Goal: Information Seeking & Learning: Learn about a topic

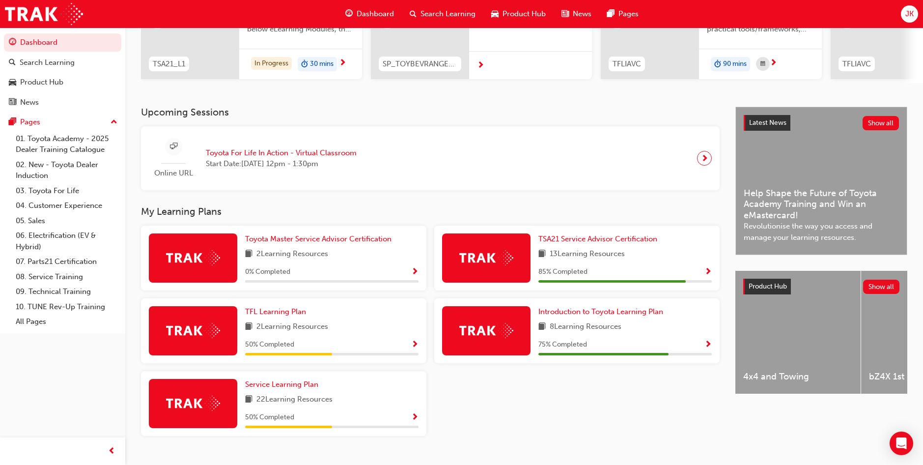
scroll to position [147, 0]
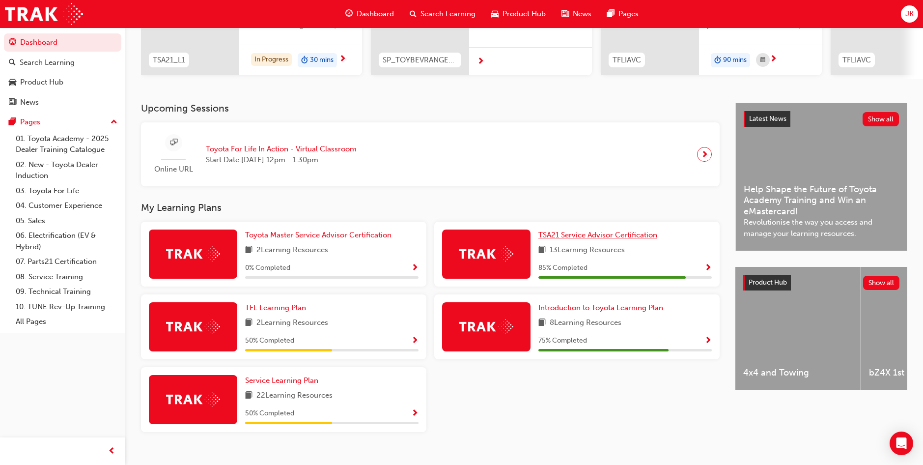
click at [604, 239] on span "TSA21 Service Advisor Certification" at bounding box center [598, 234] width 119 height 9
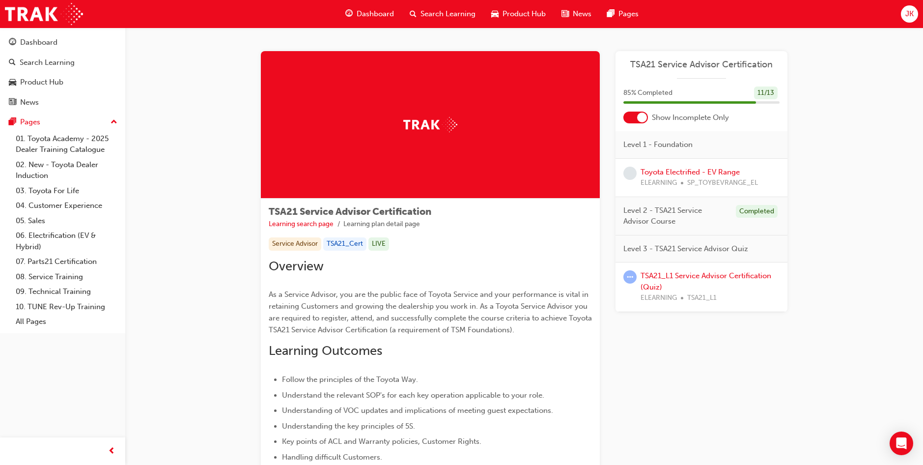
drag, startPoint x: 604, startPoint y: 240, endPoint x: 860, endPoint y: 141, distance: 275.1
click at [689, 172] on link "Toyota Electrified - EV Range" at bounding box center [690, 172] width 99 height 9
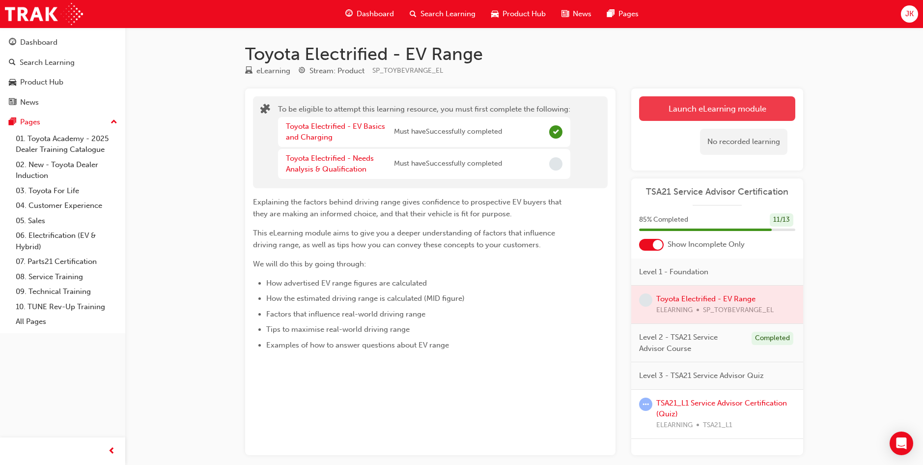
click at [700, 99] on button "Launch eLearning module" at bounding box center [717, 108] width 156 height 25
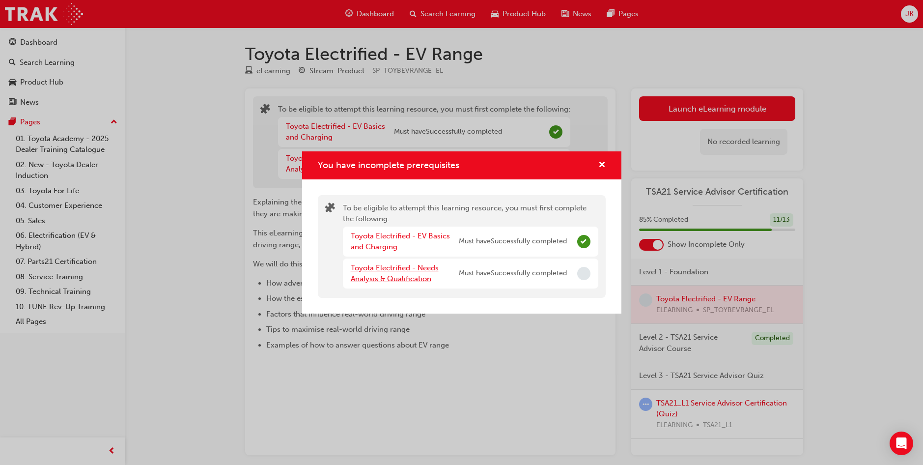
click at [397, 272] on link "Toyota Electrified - Needs Analysis & Qualification" at bounding box center [395, 273] width 88 height 20
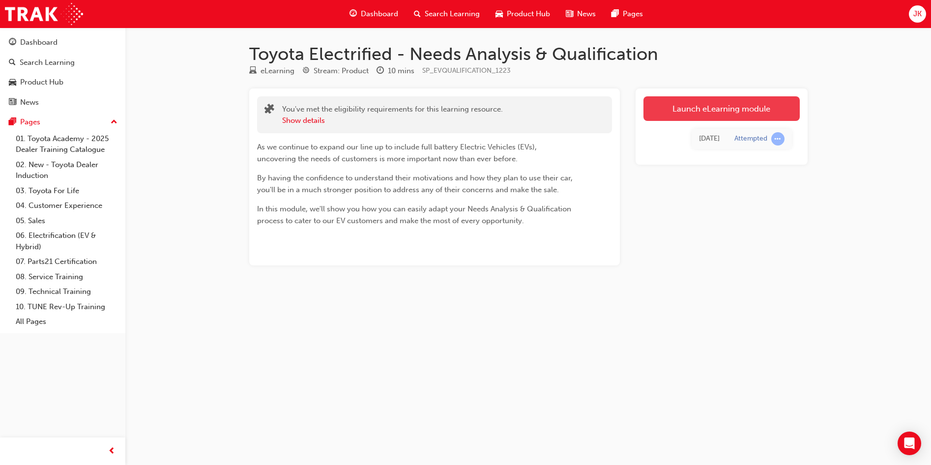
click at [712, 115] on link "Launch eLearning module" at bounding box center [721, 108] width 156 height 25
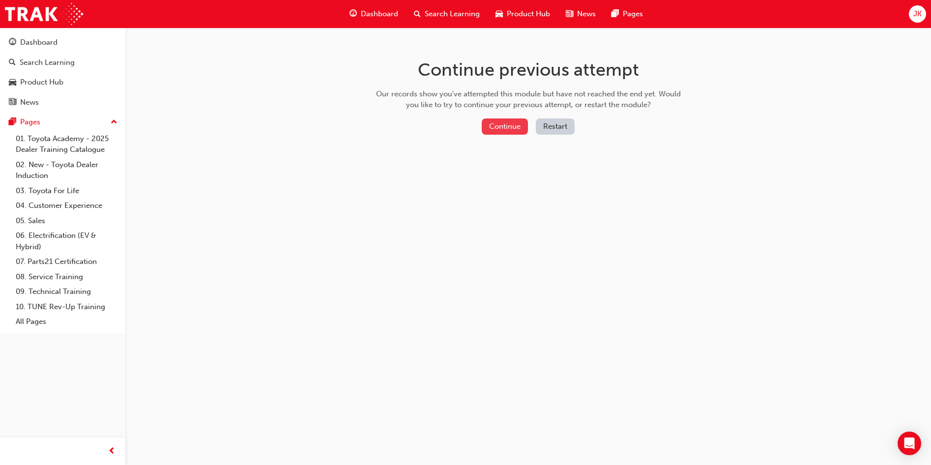
click at [515, 118] on button "Continue" at bounding box center [505, 126] width 46 height 16
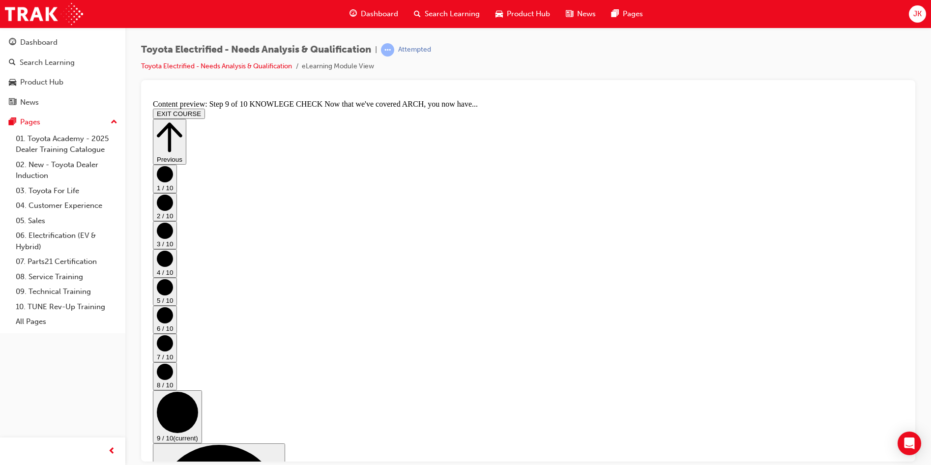
scroll to position [86, 0]
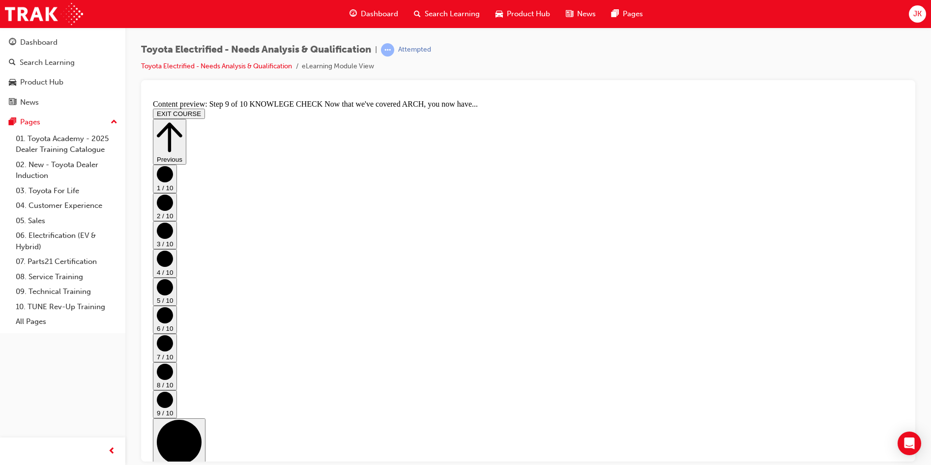
scroll to position [515, 0]
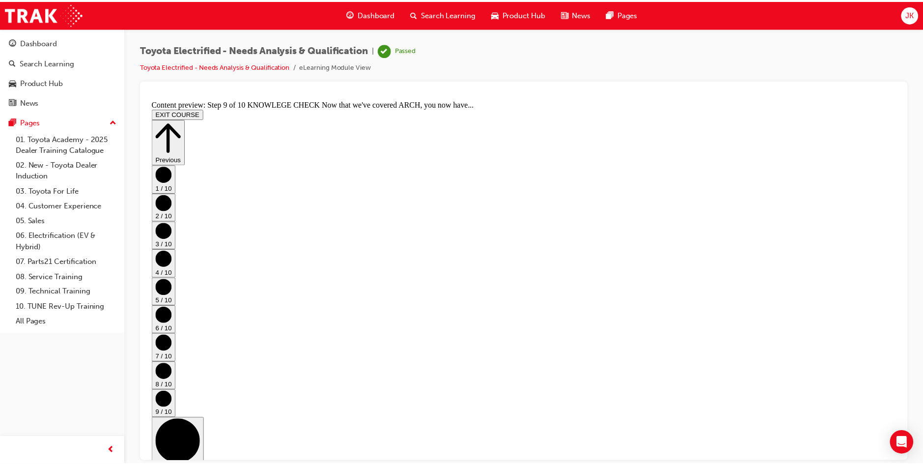
scroll to position [0, 0]
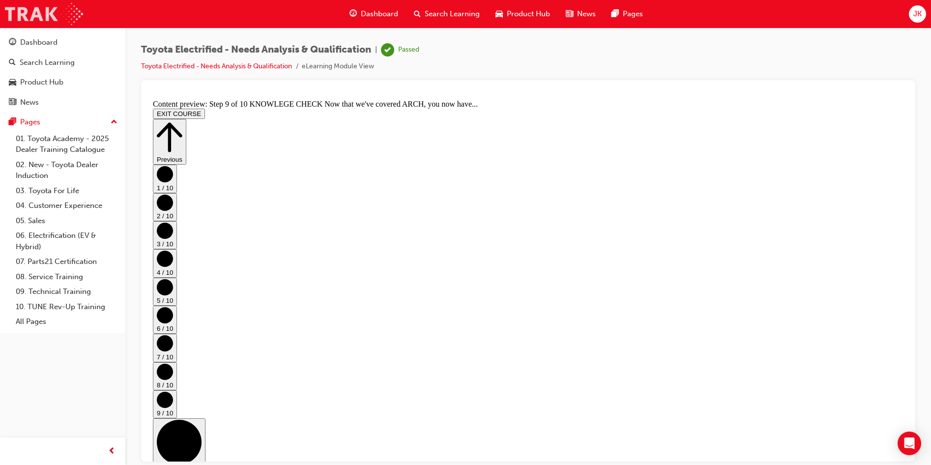
click at [55, 13] on img at bounding box center [44, 14] width 78 height 22
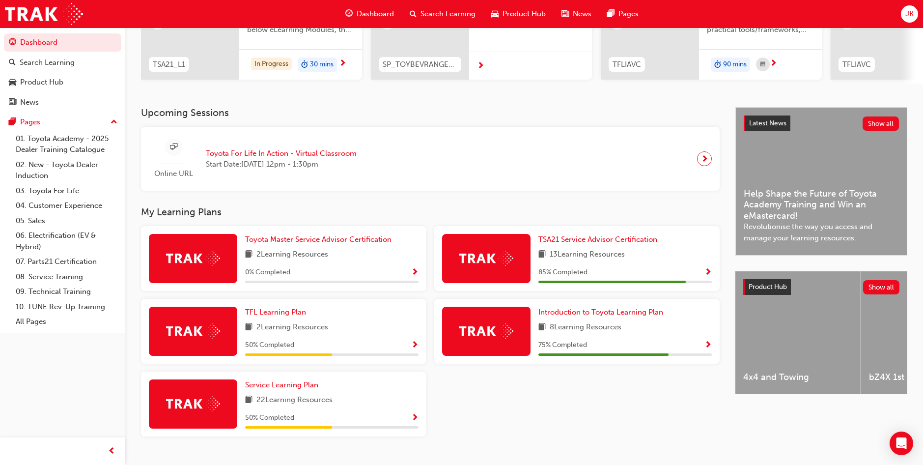
scroll to position [147, 0]
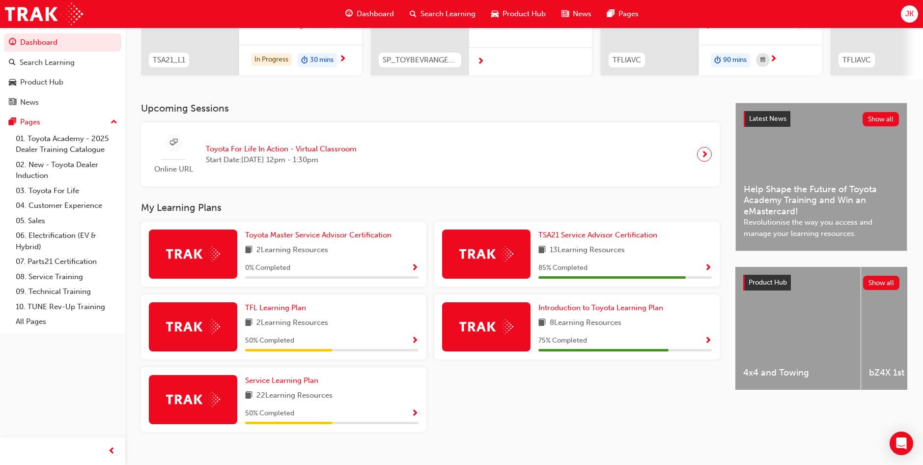
click at [571, 232] on div "TSA21 Service Advisor Certification 13 Learning Resources 85 % Completed" at bounding box center [577, 254] width 286 height 65
click at [570, 238] on span "TSA21 Service Advisor Certification" at bounding box center [598, 234] width 119 height 9
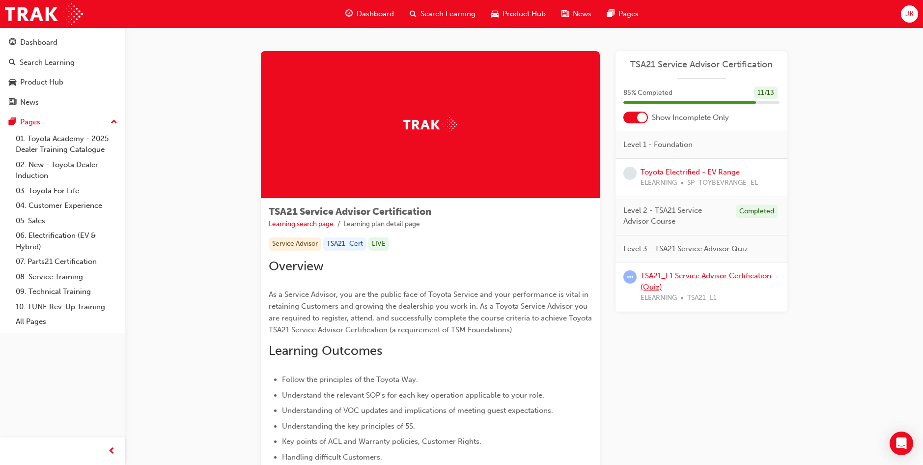
click at [686, 275] on link "TSA21_L1 Service Advisor Certification (Quiz)" at bounding box center [706, 281] width 131 height 20
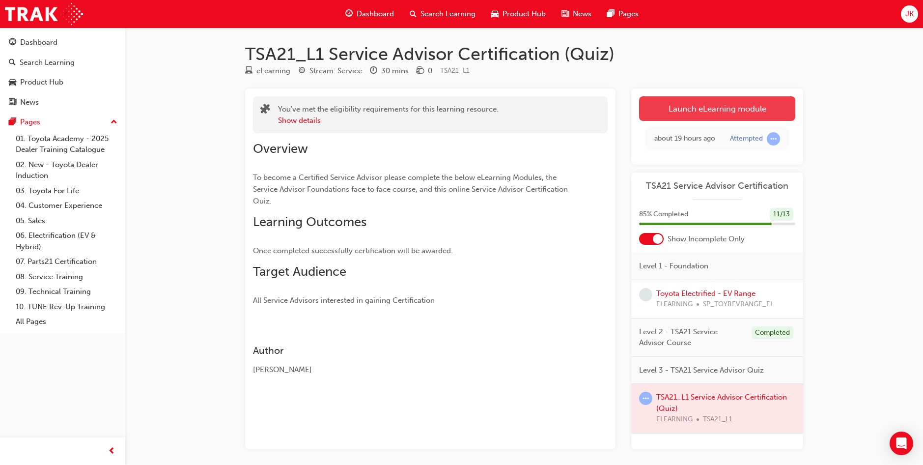
click at [659, 115] on link "Launch eLearning module" at bounding box center [717, 108] width 156 height 25
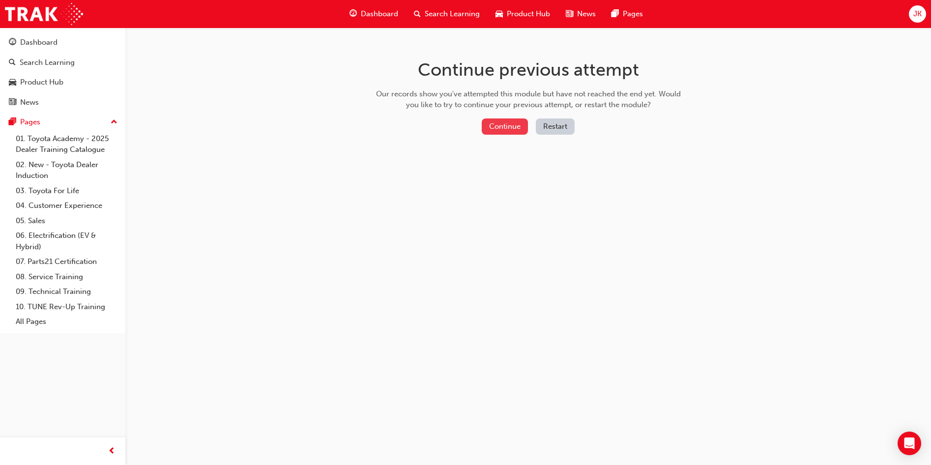
click at [496, 126] on button "Continue" at bounding box center [505, 126] width 46 height 16
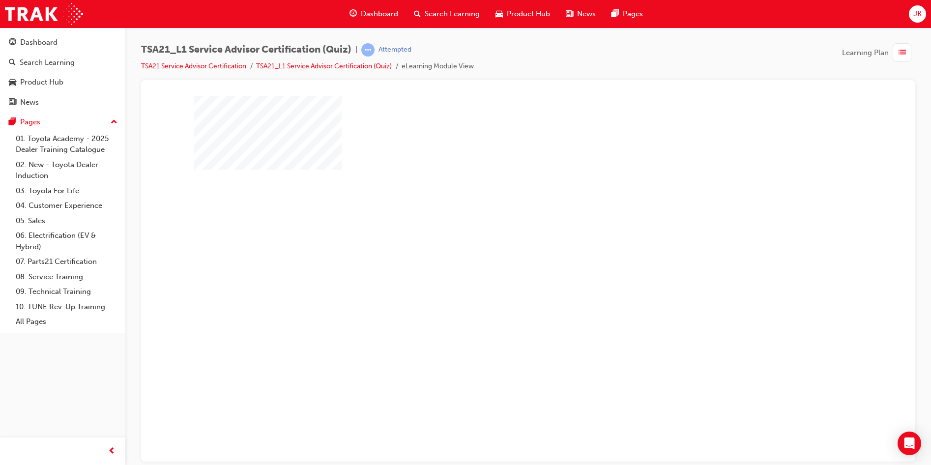
click at [500, 244] on div "play" at bounding box center [500, 244] width 0 height 0
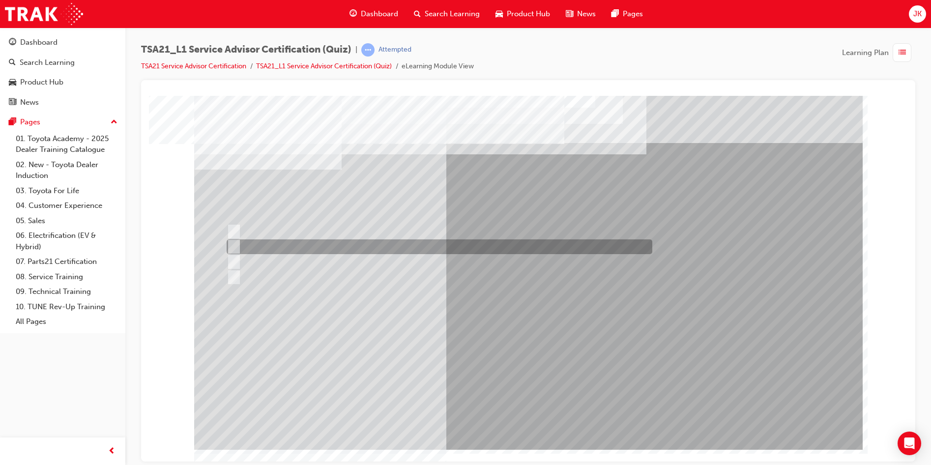
click at [491, 246] on div at bounding box center [437, 246] width 426 height 15
radio input "true"
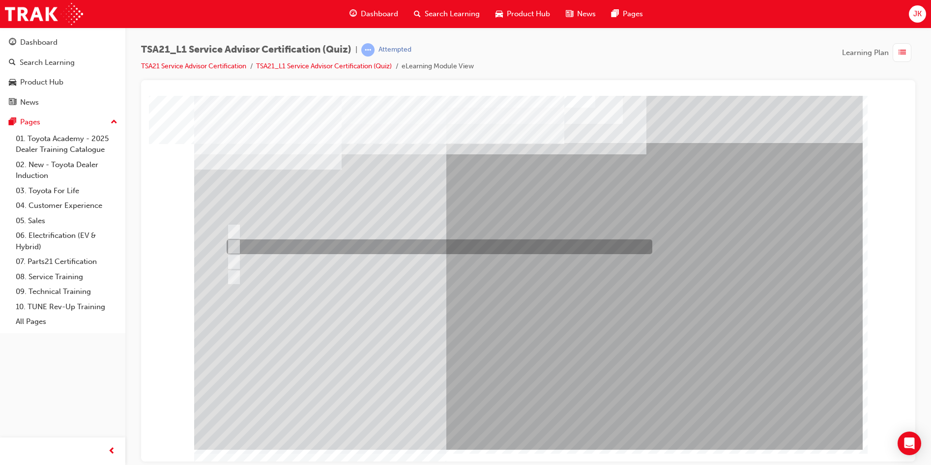
click at [477, 242] on div at bounding box center [437, 246] width 426 height 15
radio input "true"
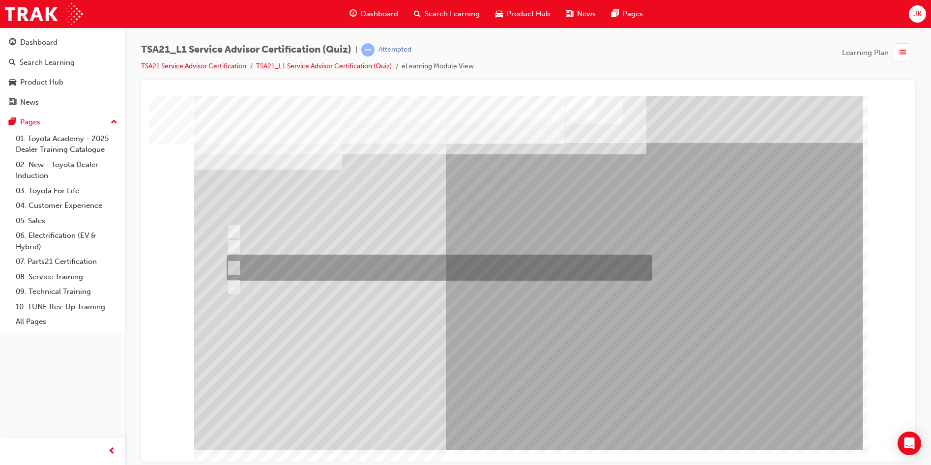
drag, startPoint x: 539, startPoint y: 264, endPoint x: 489, endPoint y: 328, distance: 81.3
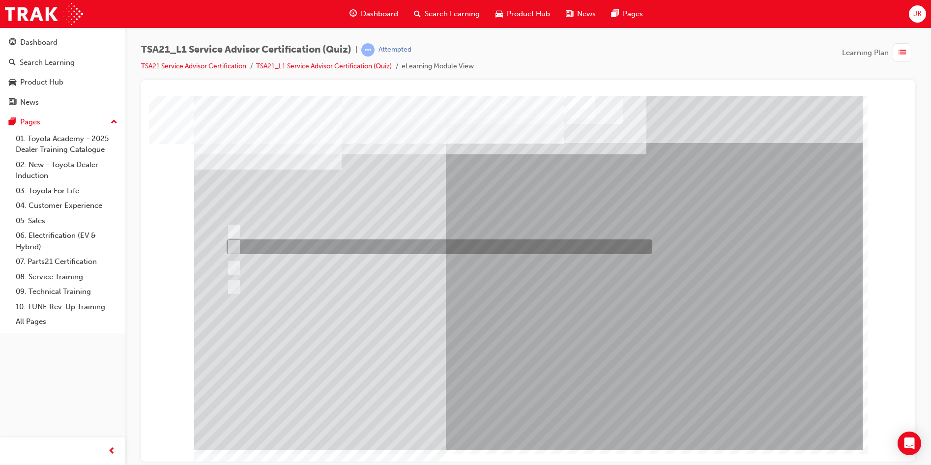
click at [391, 245] on div at bounding box center [437, 246] width 426 height 15
radio input "true"
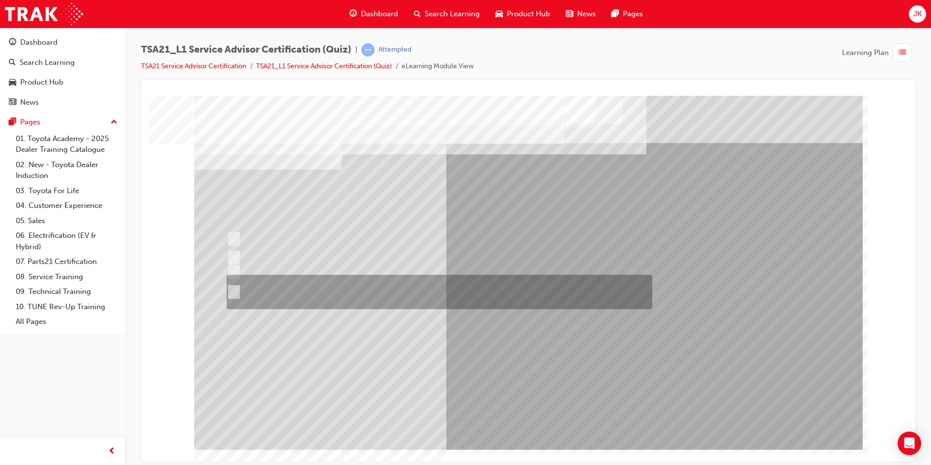
click at [479, 288] on div at bounding box center [437, 292] width 426 height 34
radio input "true"
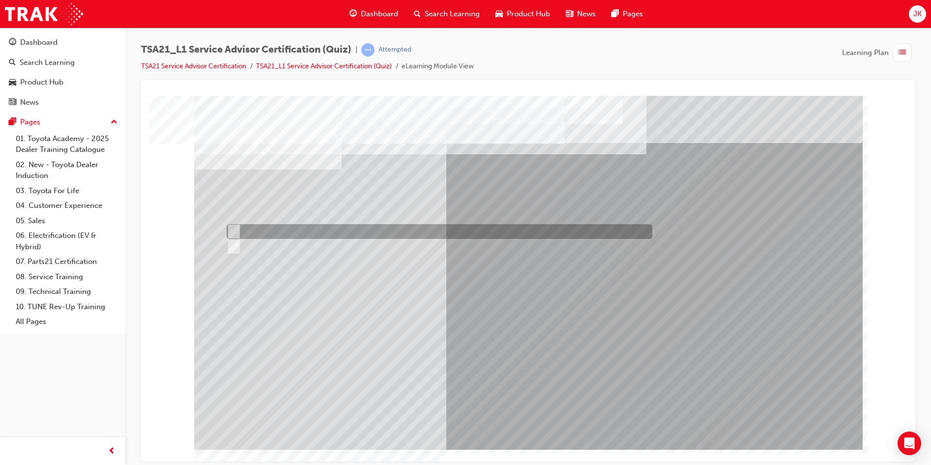
click at [276, 230] on div at bounding box center [437, 231] width 426 height 15
click at [272, 241] on div at bounding box center [437, 246] width 426 height 15
radio input "false"
radio input "true"
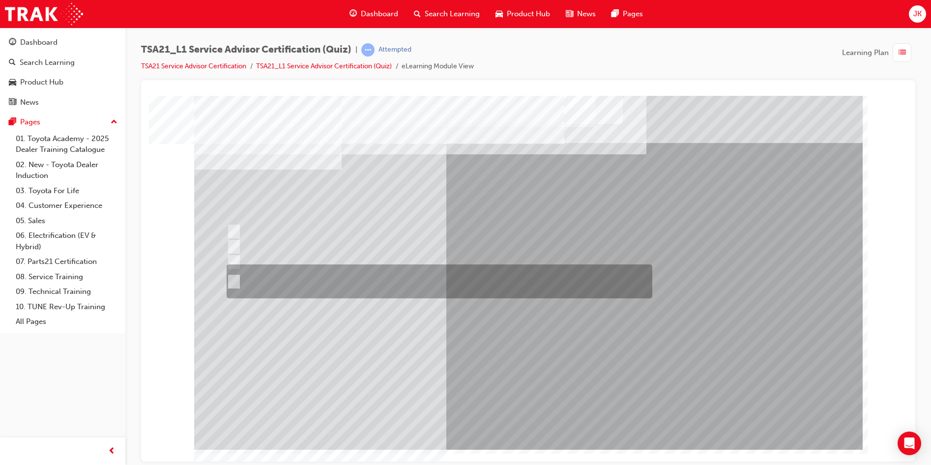
click at [395, 285] on div at bounding box center [437, 281] width 426 height 34
radio input "true"
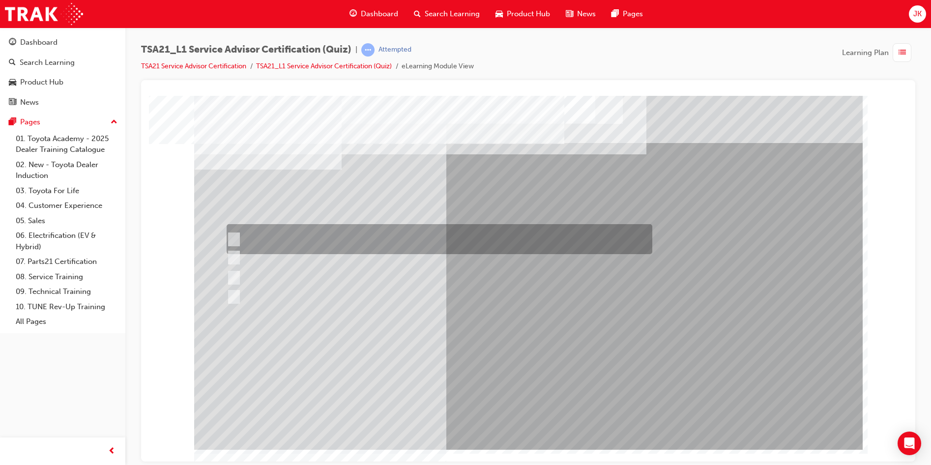
click at [327, 247] on div at bounding box center [437, 239] width 426 height 30
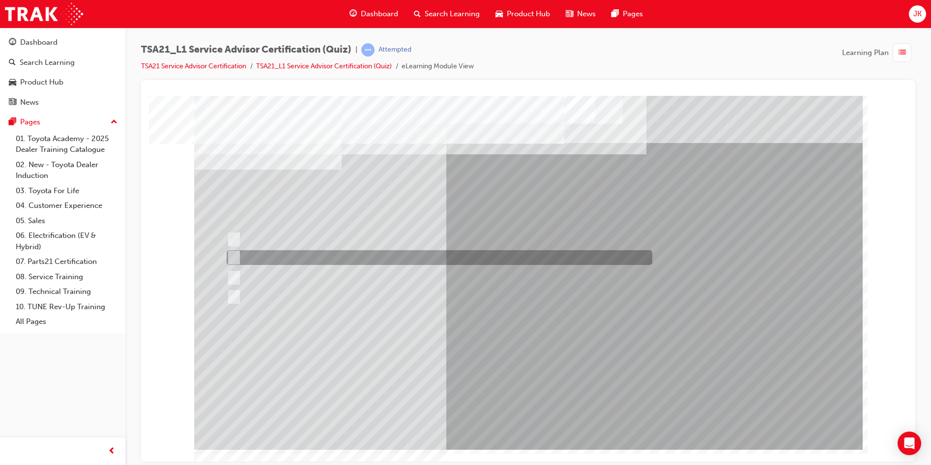
click at [323, 255] on div at bounding box center [437, 257] width 426 height 15
radio input "false"
radio input "true"
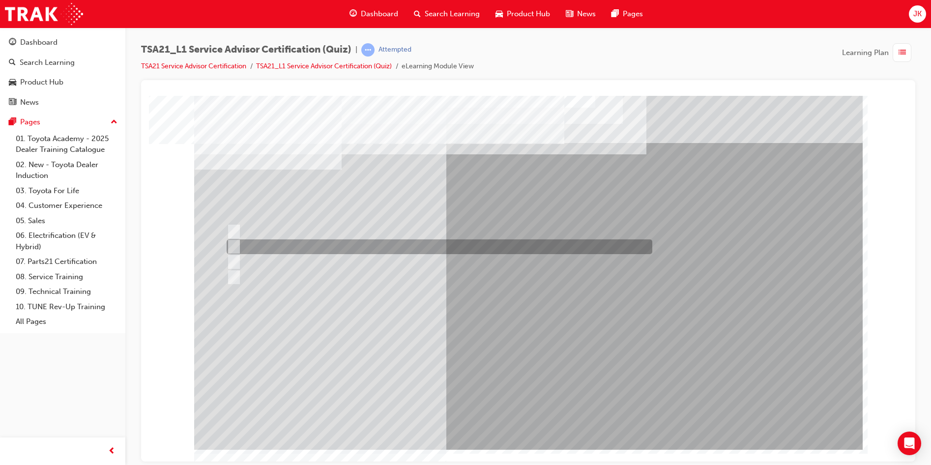
click at [490, 246] on div at bounding box center [437, 246] width 426 height 15
radio input "true"
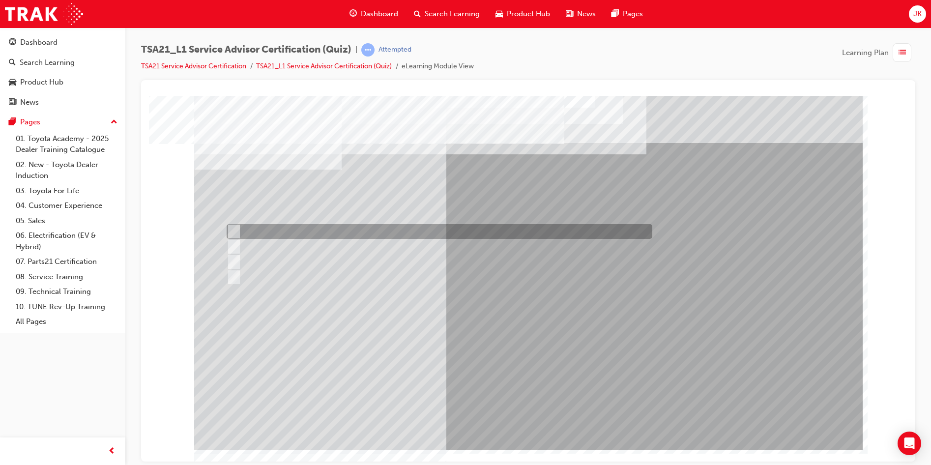
click at [510, 225] on div at bounding box center [437, 231] width 426 height 15
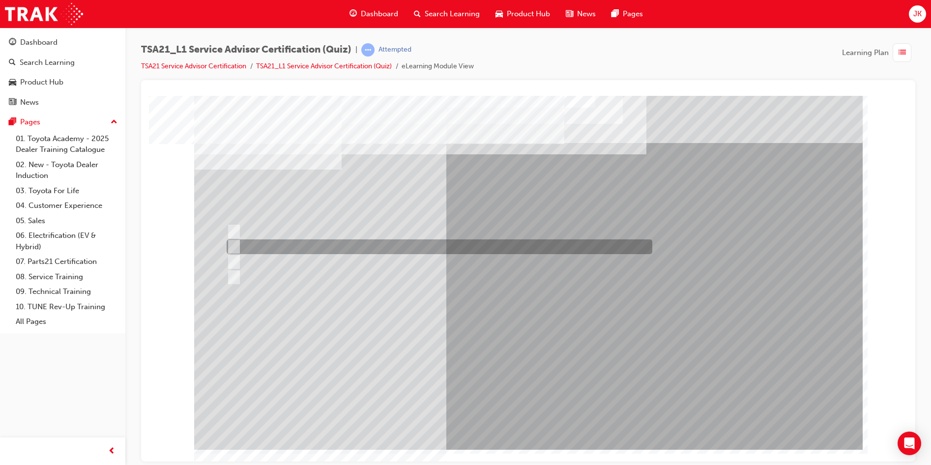
click at [494, 243] on div at bounding box center [437, 246] width 426 height 15
radio input "false"
radio input "true"
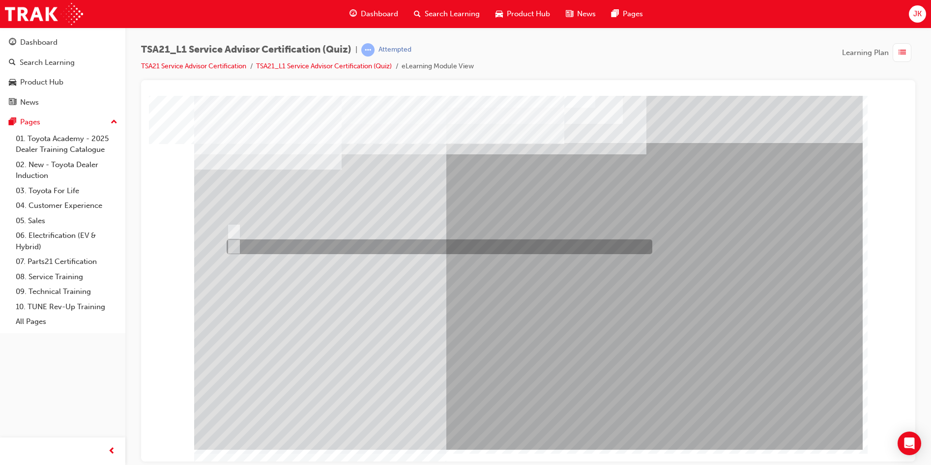
click at [254, 243] on div at bounding box center [437, 246] width 426 height 15
radio input "true"
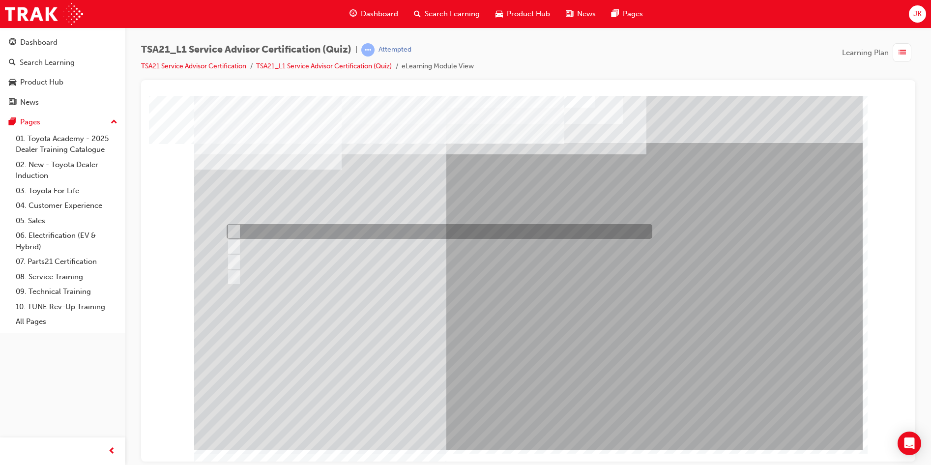
click at [491, 226] on div at bounding box center [437, 231] width 426 height 15
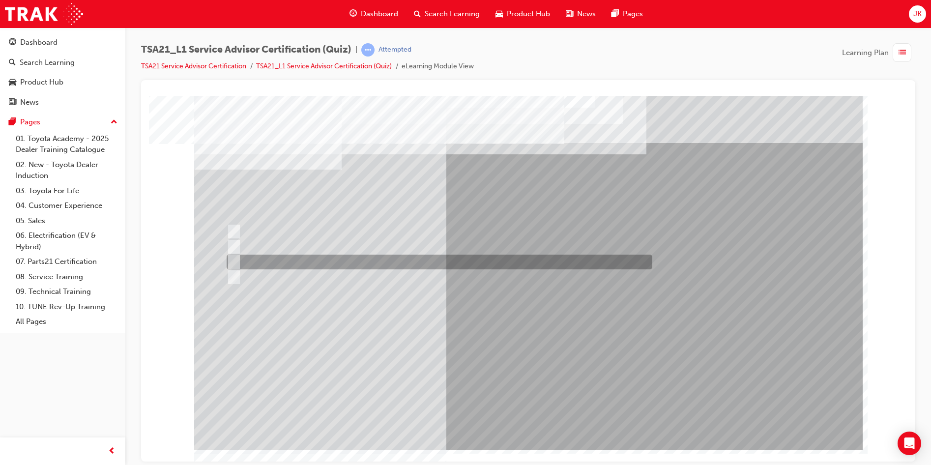
click at [519, 263] on div at bounding box center [437, 262] width 426 height 15
radio input "false"
radio input "true"
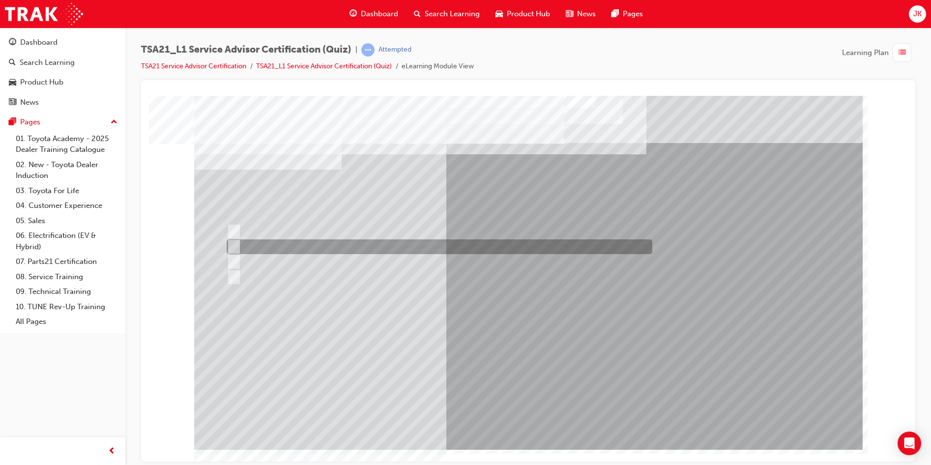
click at [529, 247] on div at bounding box center [437, 246] width 426 height 15
radio input "true"
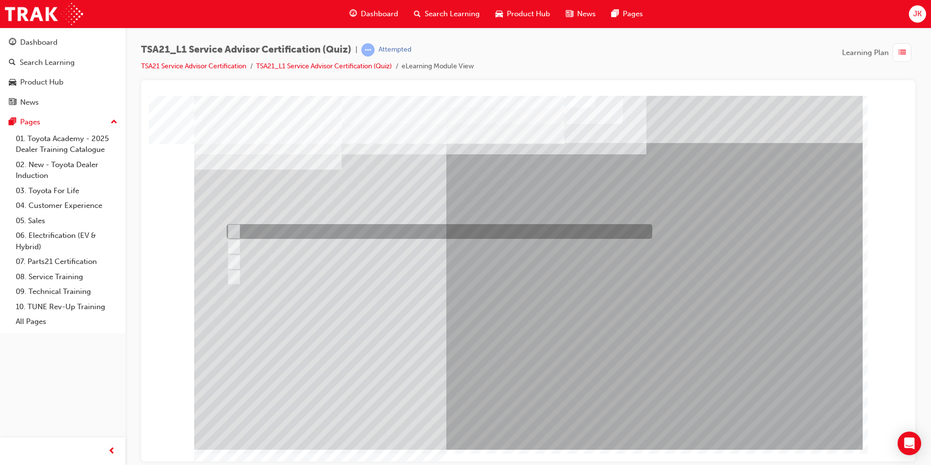
click at [515, 236] on div at bounding box center [437, 231] width 426 height 15
radio input "true"
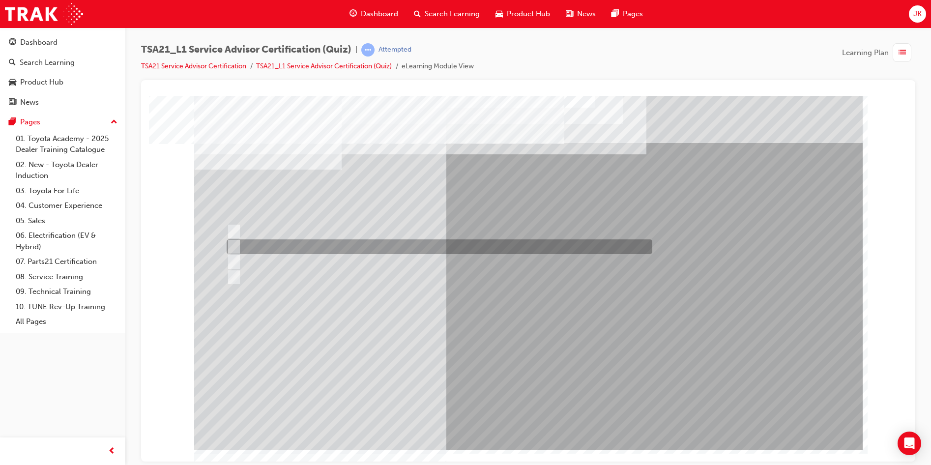
click at [235, 249] on input "To measure the total time the technician worked on the job." at bounding box center [232, 246] width 11 height 11
radio input "true"
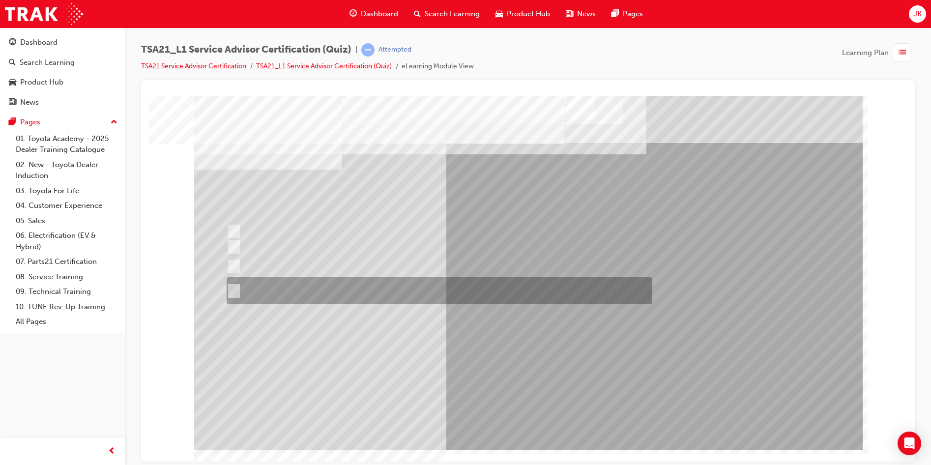
click at [292, 292] on div at bounding box center [437, 290] width 426 height 27
radio input "true"
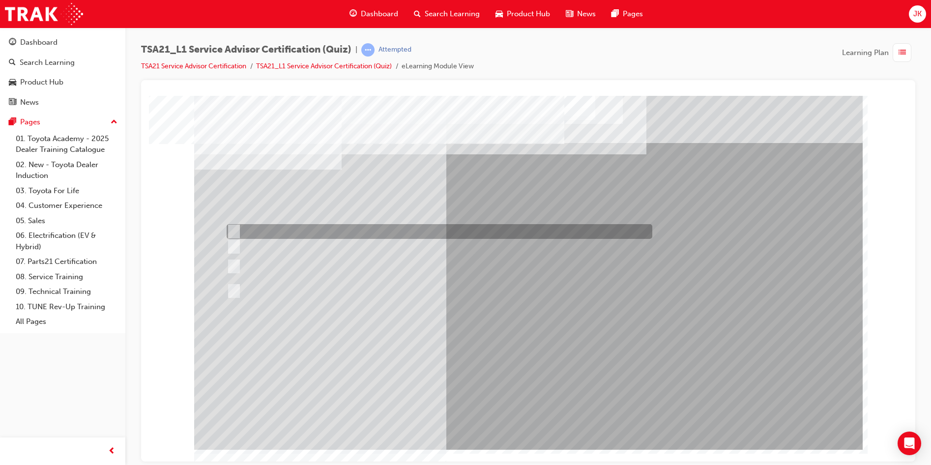
click at [345, 228] on div at bounding box center [437, 231] width 426 height 15
radio input "true"
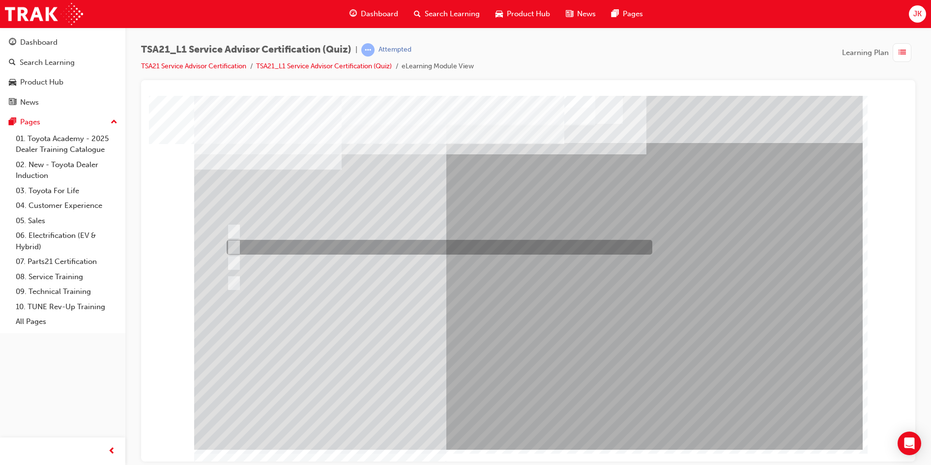
click at [395, 247] on div at bounding box center [437, 247] width 426 height 15
radio input "true"
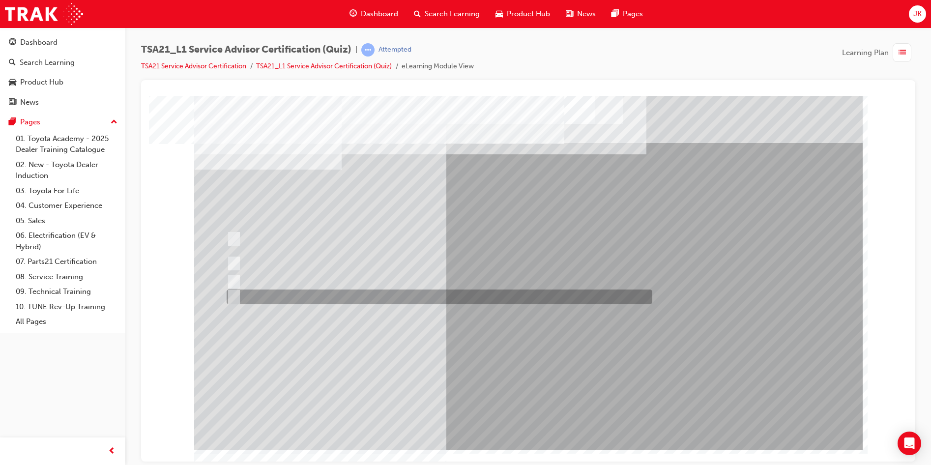
click at [571, 296] on div at bounding box center [437, 296] width 426 height 15
radio input "true"
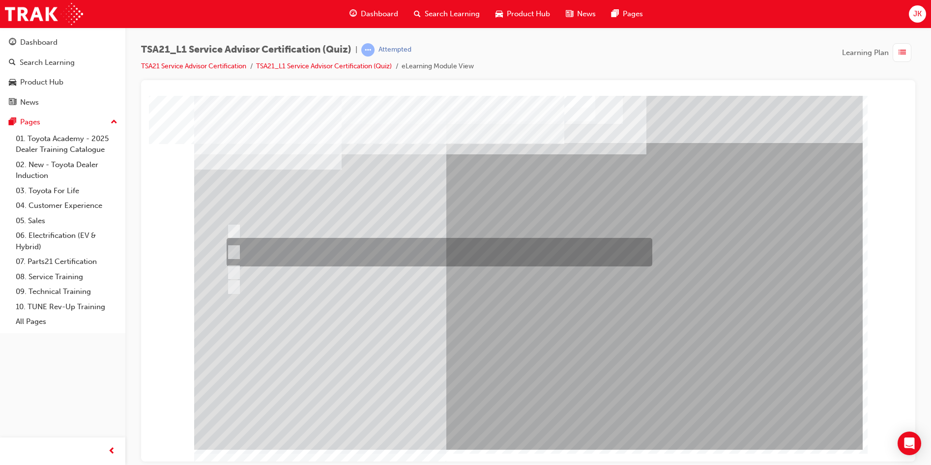
click at [532, 242] on div at bounding box center [437, 252] width 426 height 29
radio input "true"
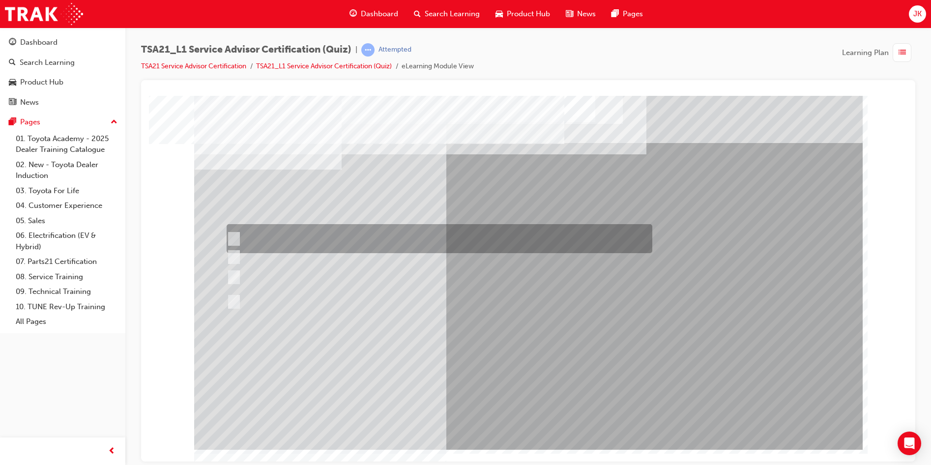
click at [363, 234] on div at bounding box center [437, 238] width 426 height 29
radio input "true"
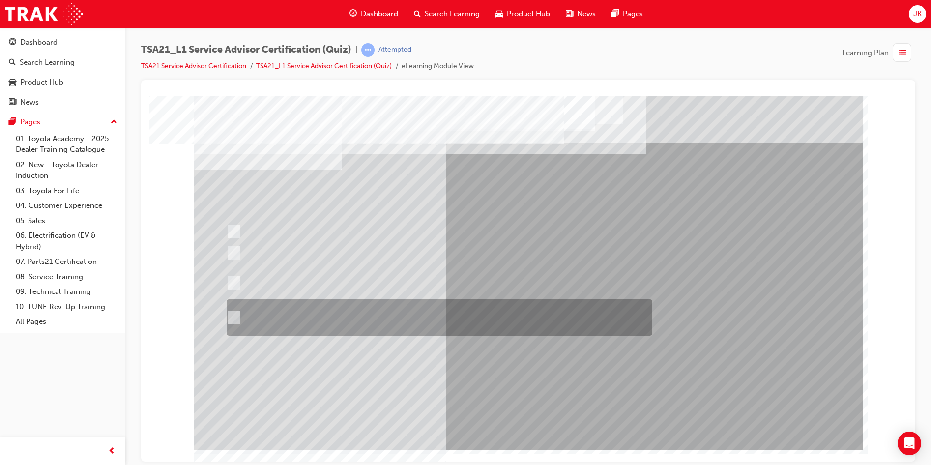
click at [420, 322] on div at bounding box center [437, 317] width 426 height 36
radio input "true"
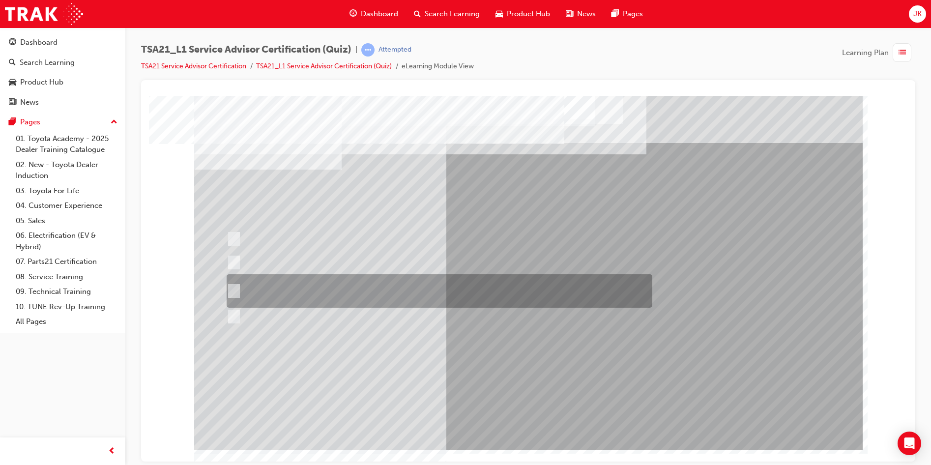
click at [443, 296] on div at bounding box center [437, 290] width 426 height 33
radio input "true"
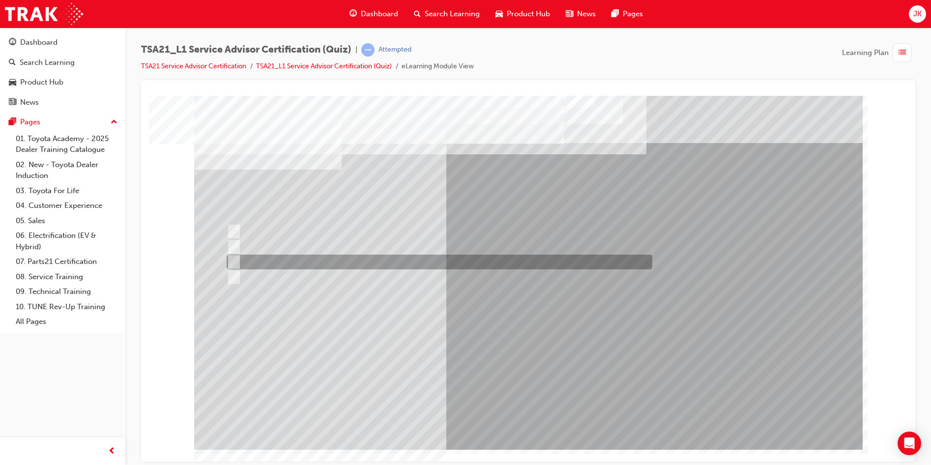
click at [380, 258] on div at bounding box center [437, 262] width 426 height 15
radio input "true"
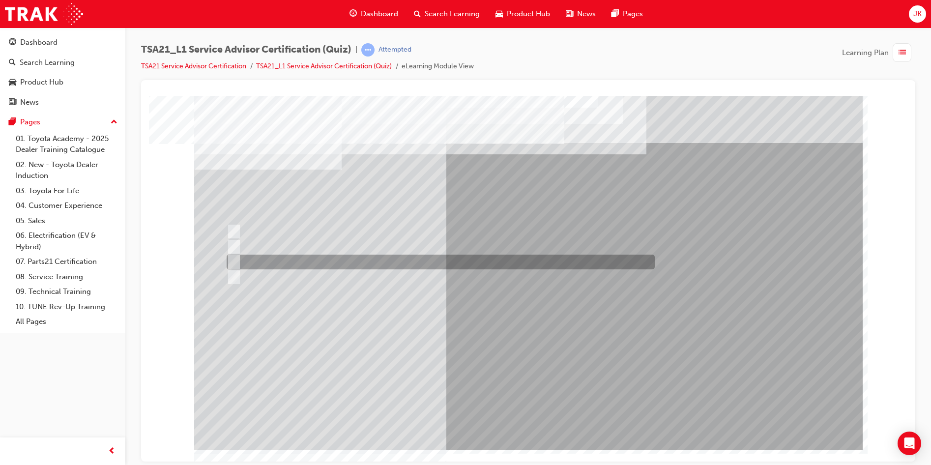
click at [368, 260] on div at bounding box center [438, 262] width 428 height 15
radio input "true"
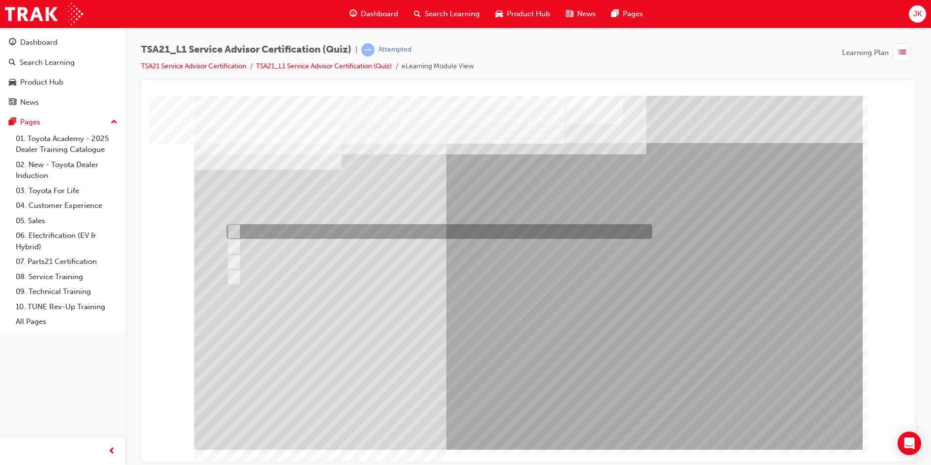
click at [372, 233] on div at bounding box center [437, 231] width 426 height 15
radio input "true"
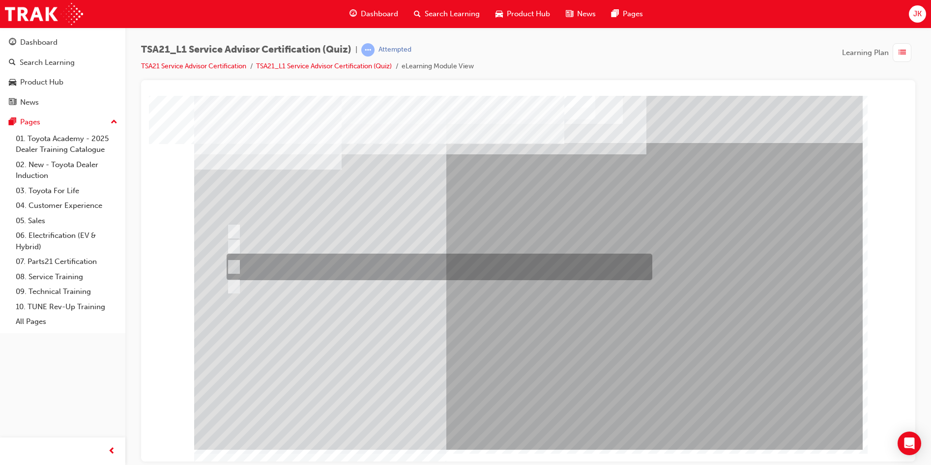
click at [253, 265] on div at bounding box center [437, 267] width 426 height 27
radio input "true"
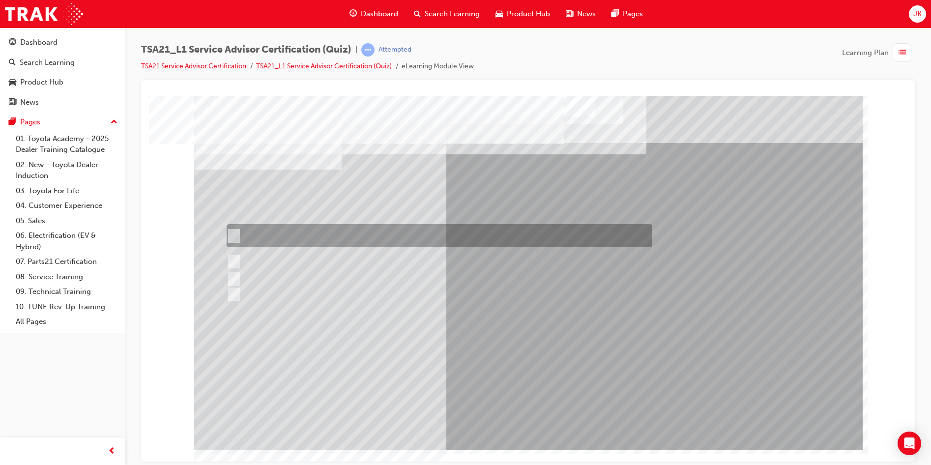
click at [269, 232] on div at bounding box center [437, 235] width 426 height 23
radio input "true"
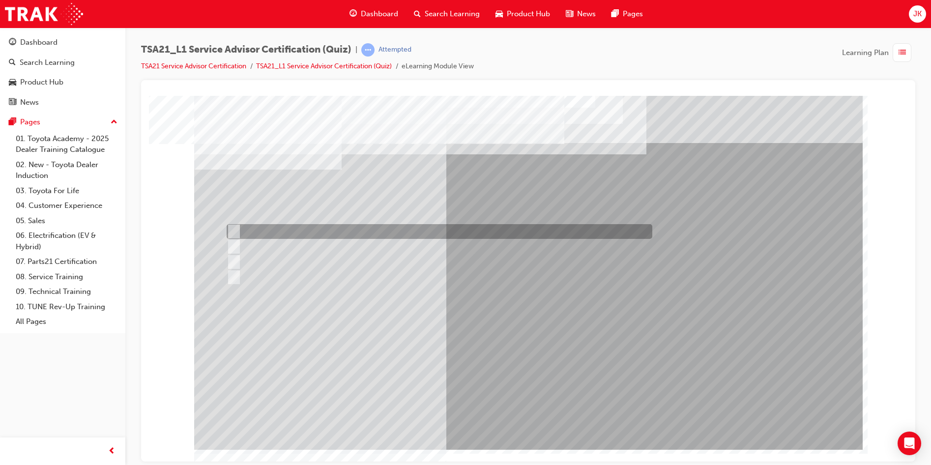
click at [315, 229] on div at bounding box center [437, 231] width 426 height 15
radio input "true"
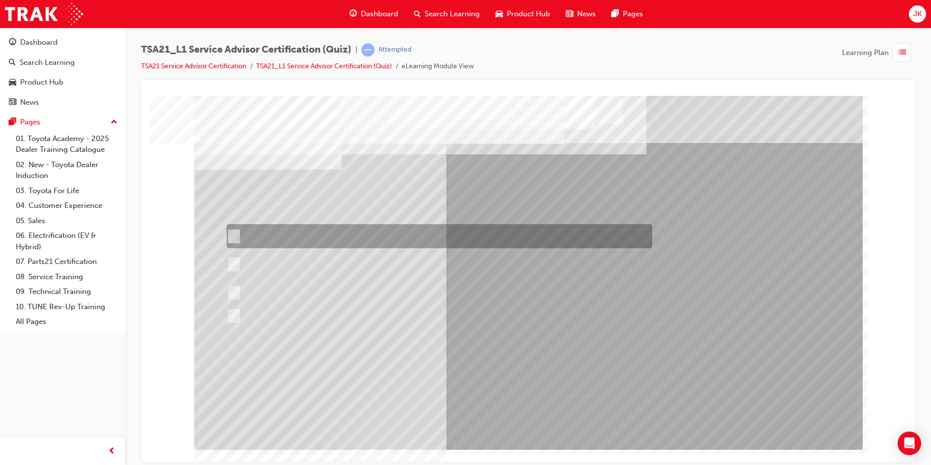
click at [269, 237] on div at bounding box center [437, 236] width 426 height 24
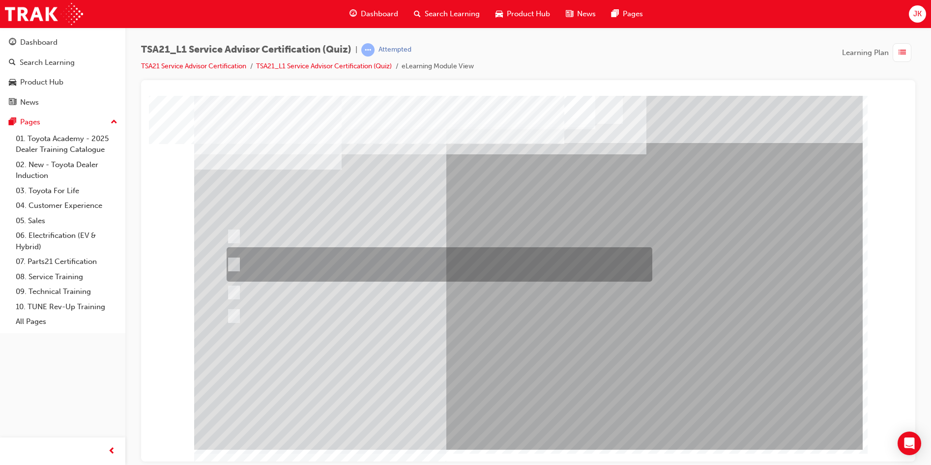
click at [279, 256] on div at bounding box center [437, 264] width 426 height 34
radio input "false"
radio input "true"
click at [401, 261] on div at bounding box center [437, 264] width 426 height 34
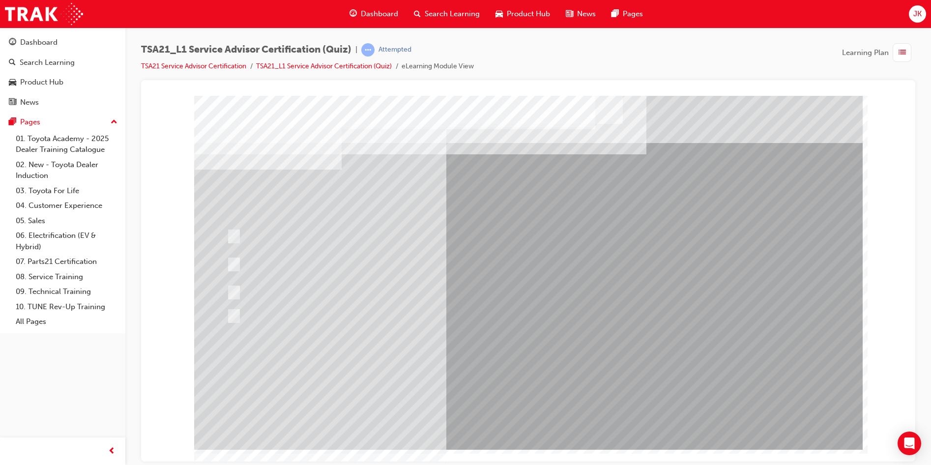
drag, startPoint x: 500, startPoint y: 413, endPoint x: 472, endPoint y: 396, distance: 33.3
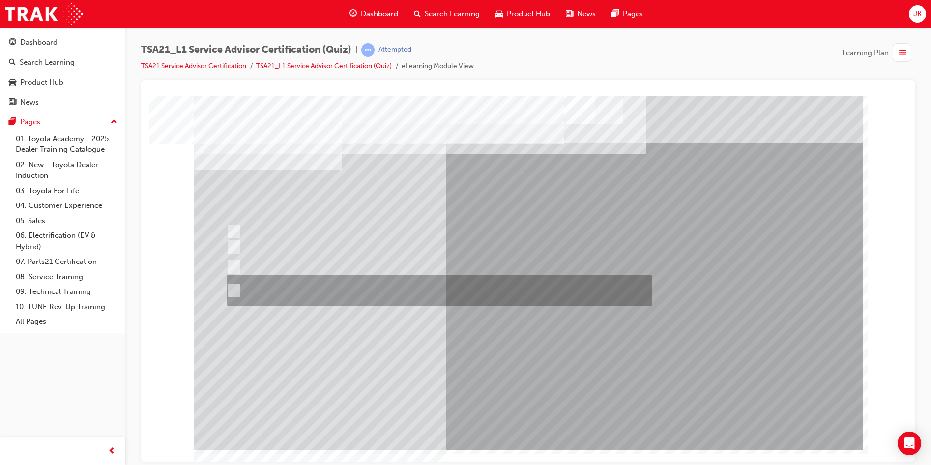
click at [427, 291] on div at bounding box center [437, 290] width 426 height 31
radio input "true"
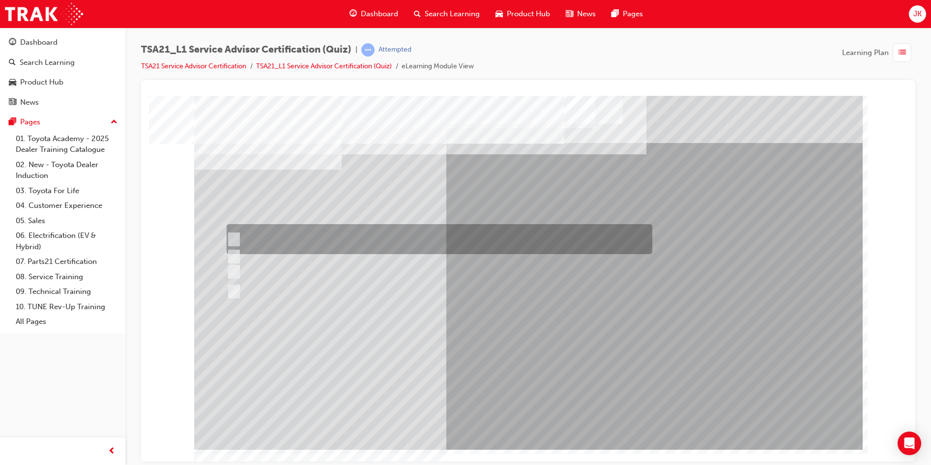
click at [440, 240] on div at bounding box center [437, 239] width 426 height 30
radio input "true"
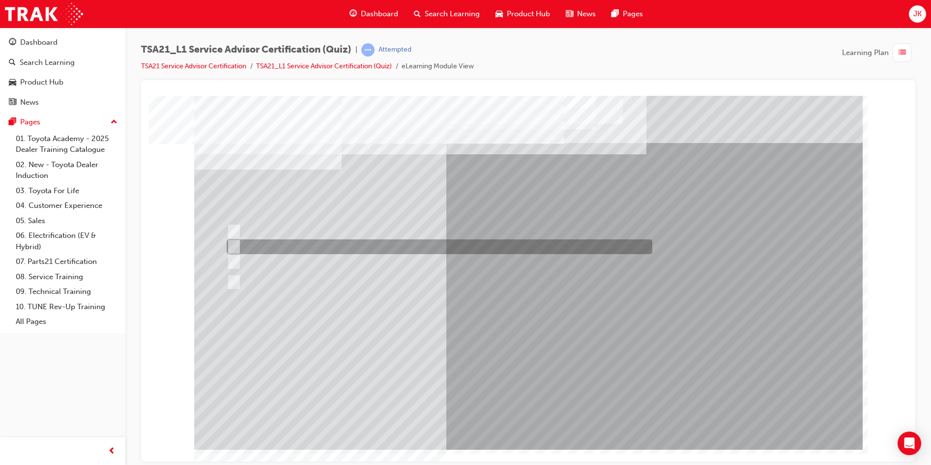
click at [486, 239] on div at bounding box center [437, 246] width 426 height 15
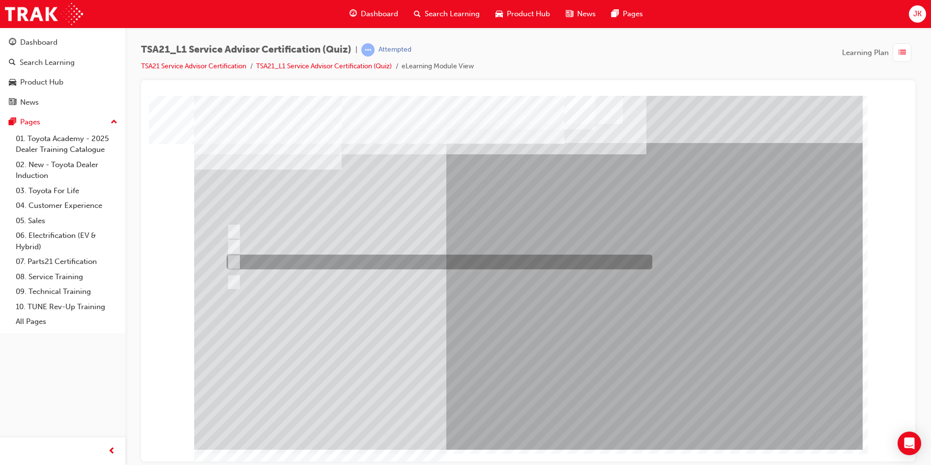
click at [483, 259] on div at bounding box center [437, 262] width 426 height 15
radio input "false"
radio input "true"
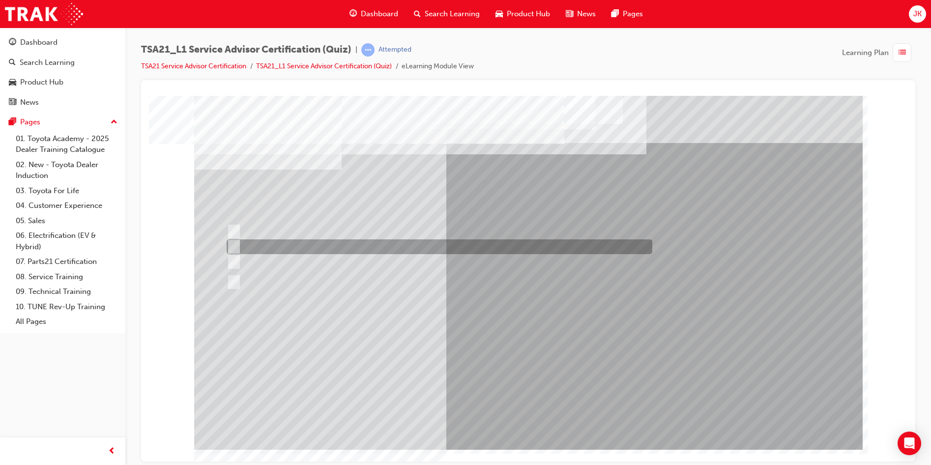
click at [490, 242] on div at bounding box center [437, 246] width 426 height 15
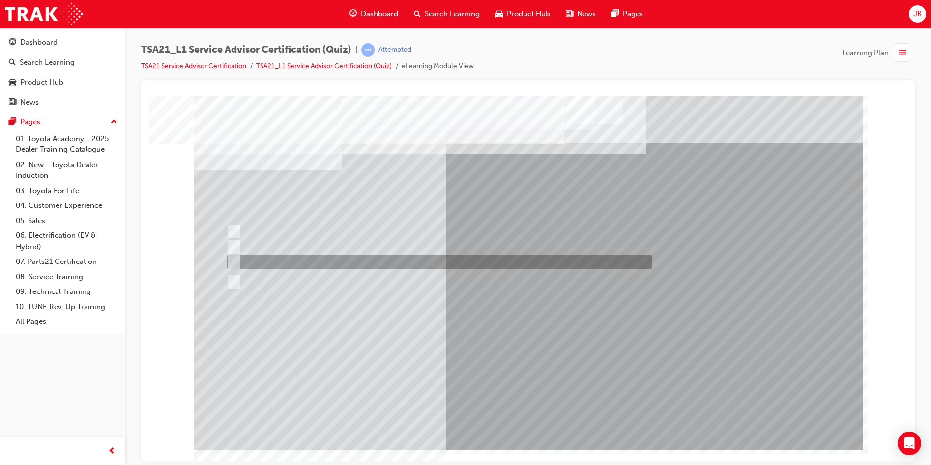
click at [491, 256] on div at bounding box center [437, 262] width 426 height 15
radio input "false"
radio input "true"
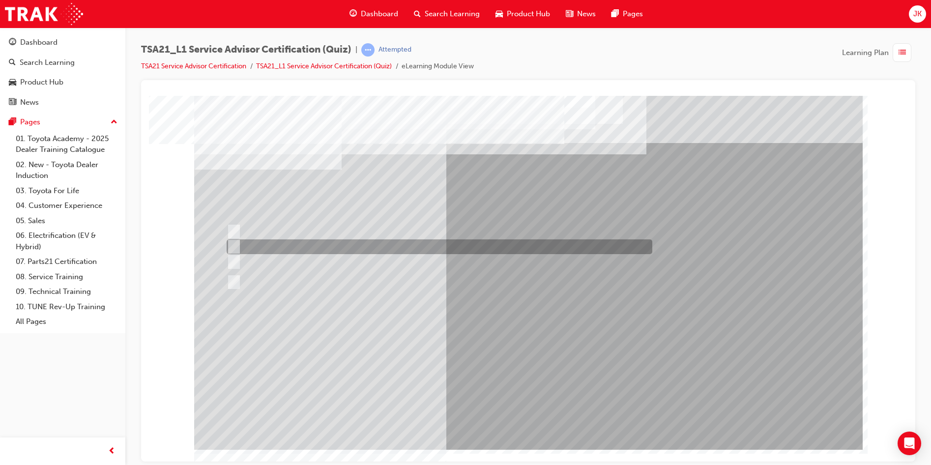
click at [491, 251] on div at bounding box center [437, 246] width 426 height 15
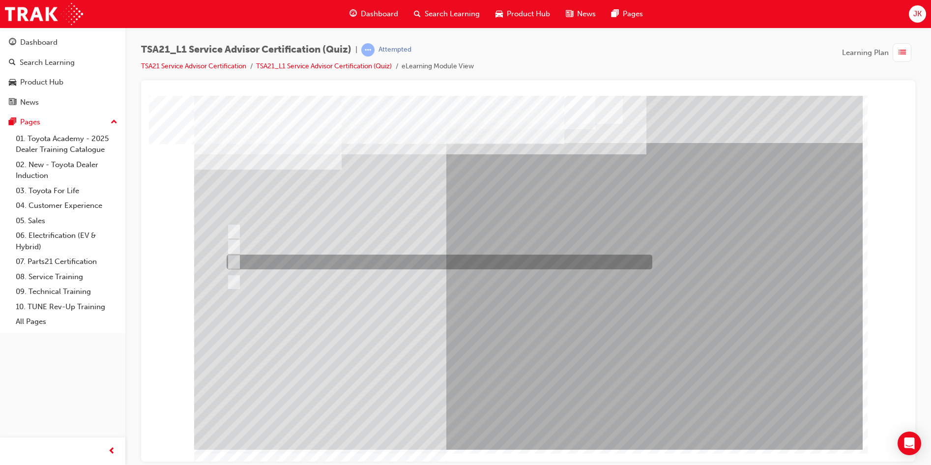
click at [492, 261] on div at bounding box center [437, 262] width 426 height 15
radio input "false"
radio input "true"
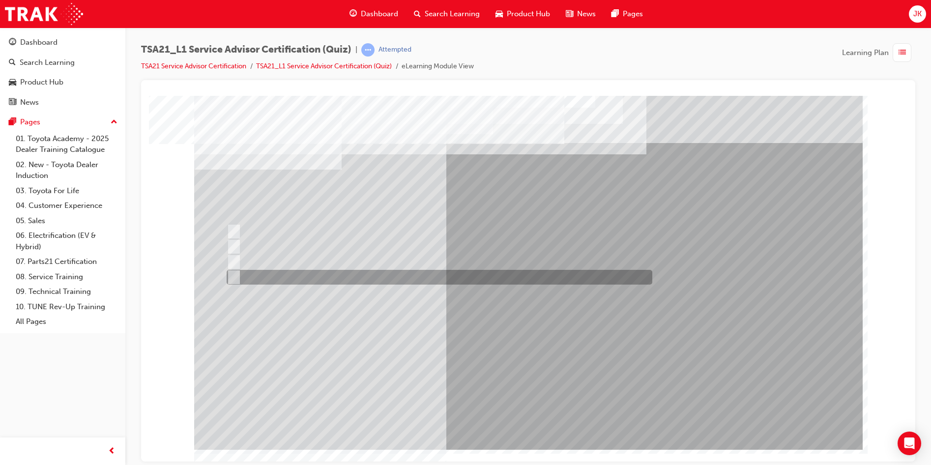
click at [403, 280] on div at bounding box center [437, 277] width 426 height 15
radio input "true"
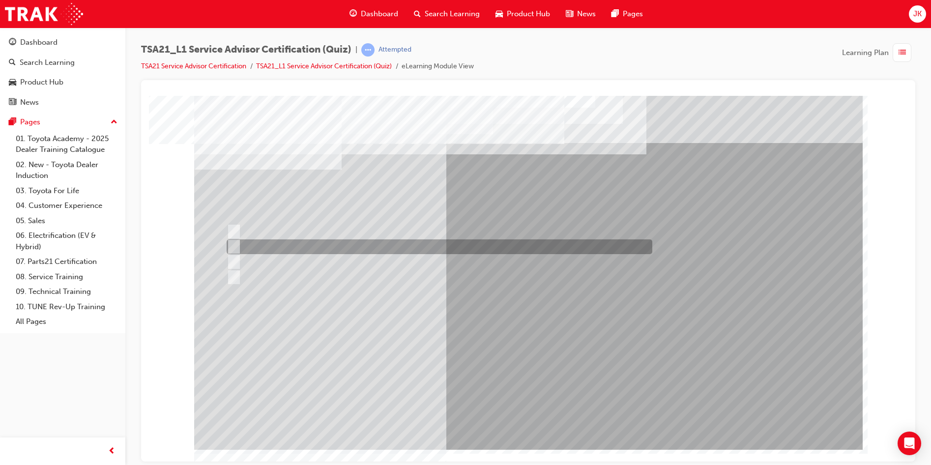
click at [459, 247] on div at bounding box center [437, 246] width 426 height 15
radio input "true"
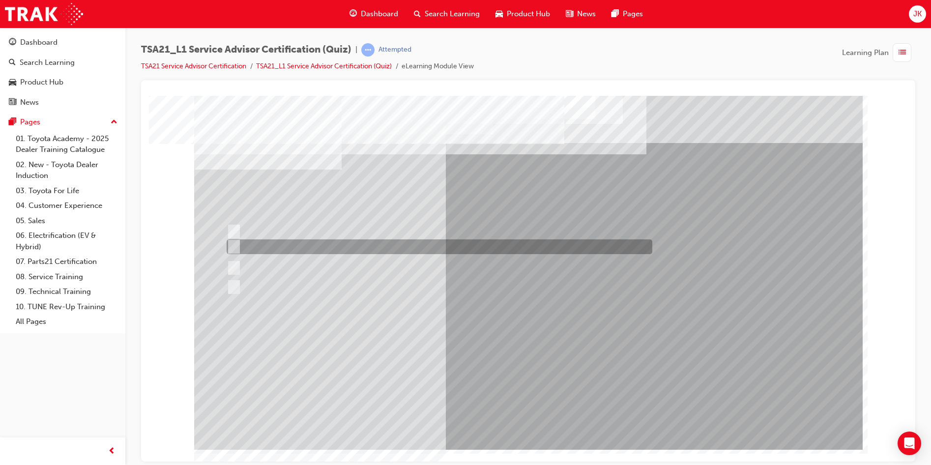
click at [431, 243] on div at bounding box center [437, 246] width 426 height 15
radio input "true"
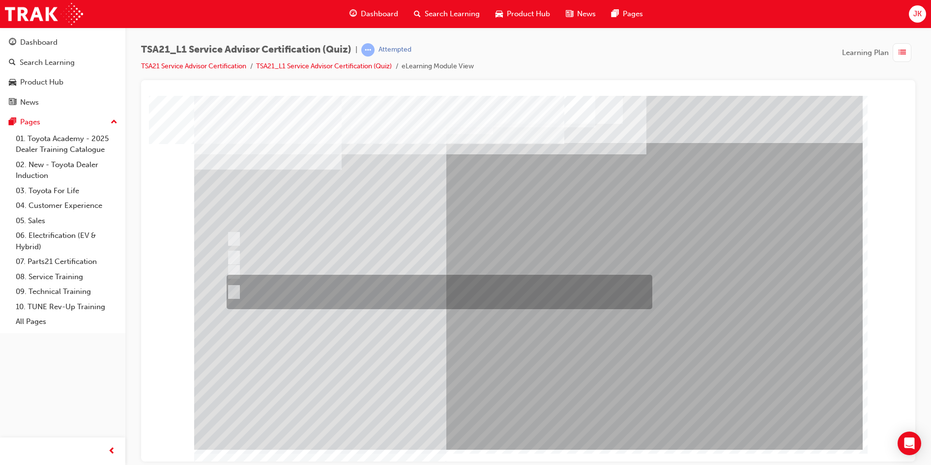
click at [266, 295] on div at bounding box center [437, 292] width 426 height 34
radio input "true"
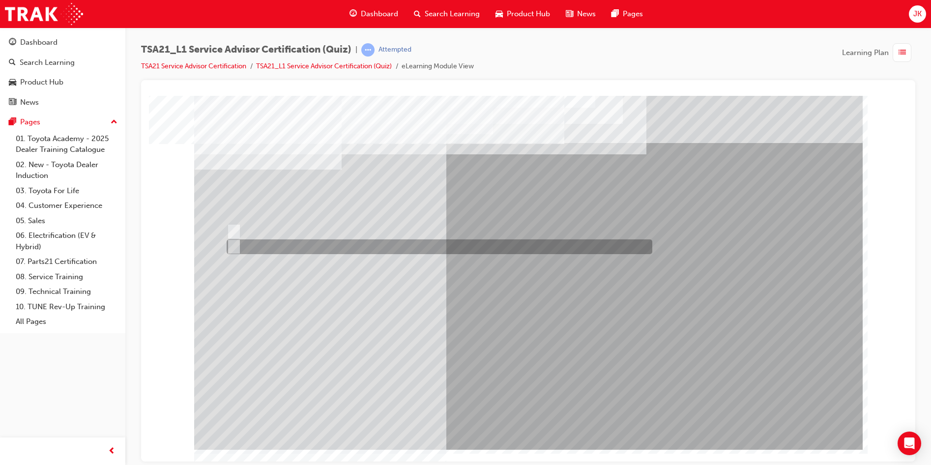
click at [252, 246] on div at bounding box center [437, 246] width 426 height 15
radio input "true"
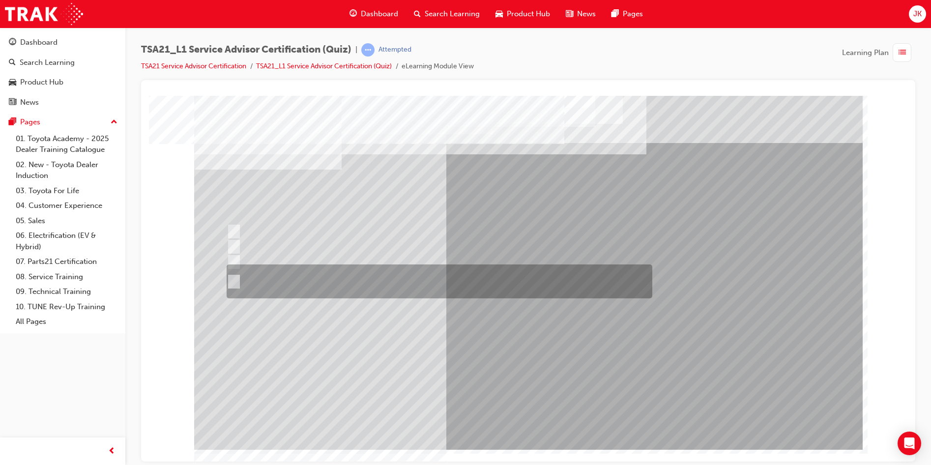
click at [298, 276] on div at bounding box center [437, 281] width 426 height 34
radio input "true"
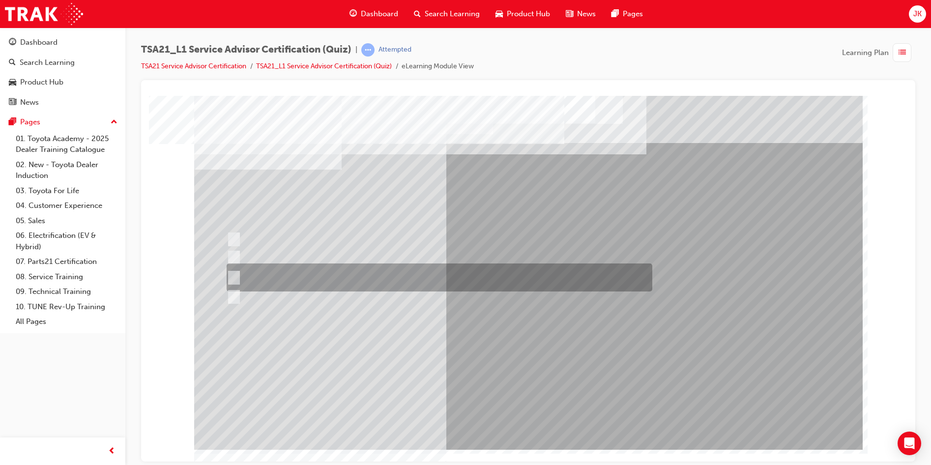
click at [384, 279] on div at bounding box center [437, 277] width 426 height 28
radio input "true"
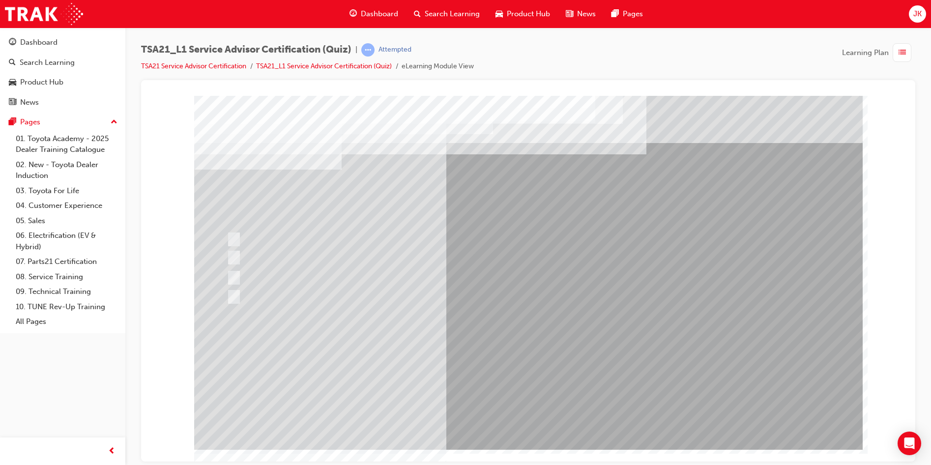
drag, startPoint x: 522, startPoint y: 407, endPoint x: 455, endPoint y: 367, distance: 78.9
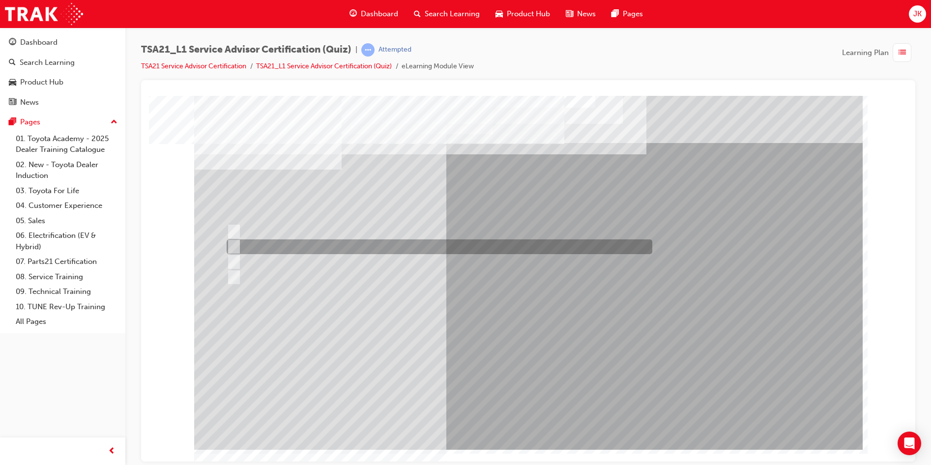
click at [511, 242] on div at bounding box center [437, 246] width 426 height 15
radio input "true"
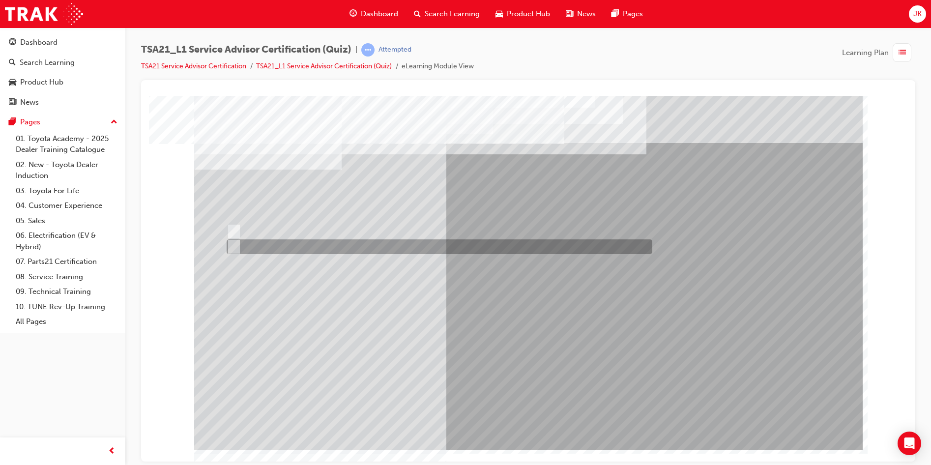
click at [279, 245] on div at bounding box center [437, 246] width 426 height 15
radio input "true"
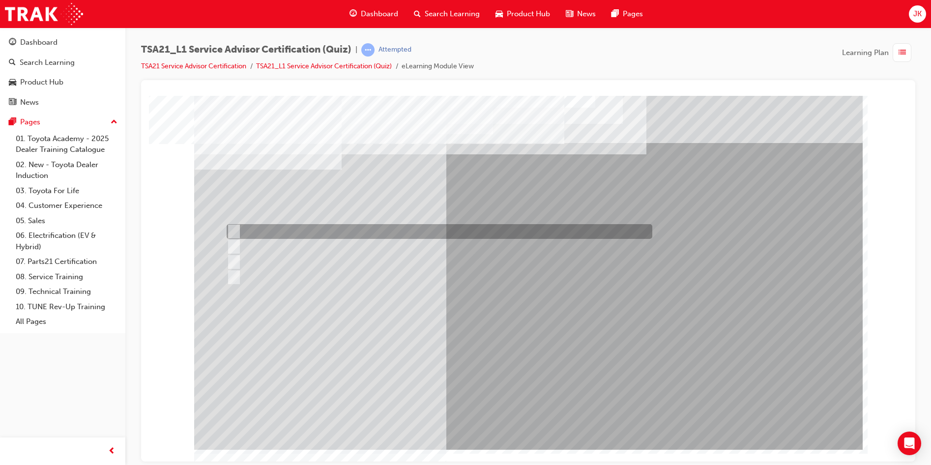
click at [492, 229] on div at bounding box center [437, 231] width 426 height 15
radio input "true"
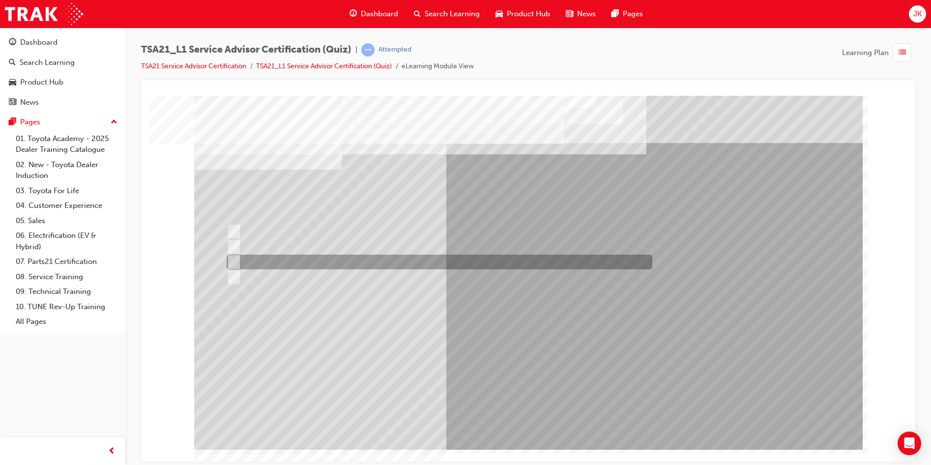
drag, startPoint x: 357, startPoint y: 261, endPoint x: 363, endPoint y: 272, distance: 11.9
click at [357, 263] on div at bounding box center [437, 262] width 426 height 15
radio input "true"
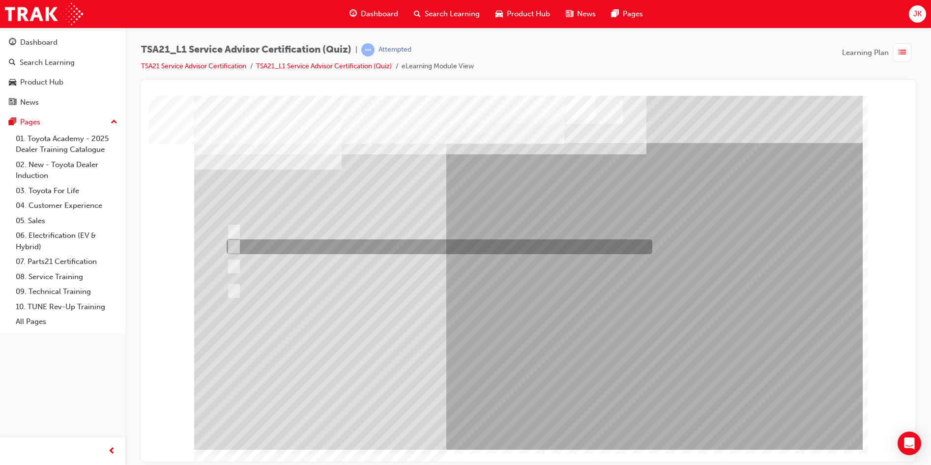
click at [422, 246] on div at bounding box center [437, 246] width 426 height 15
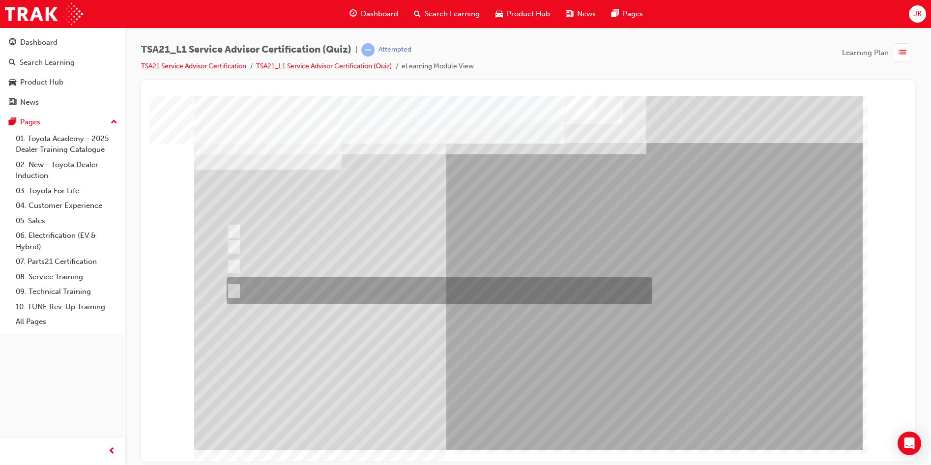
click at [414, 296] on div at bounding box center [437, 290] width 426 height 27
radio input "false"
radio input "true"
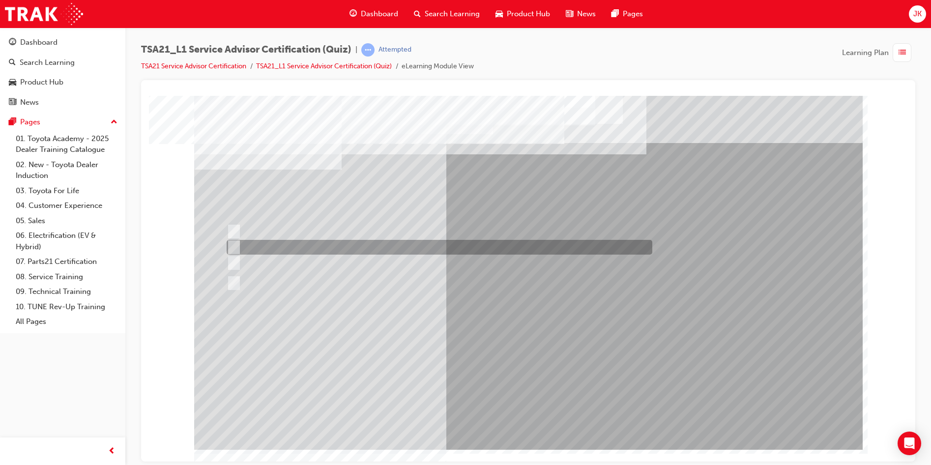
drag, startPoint x: 346, startPoint y: 249, endPoint x: 371, endPoint y: 261, distance: 27.9
click at [346, 249] on div at bounding box center [437, 247] width 426 height 15
radio input "true"
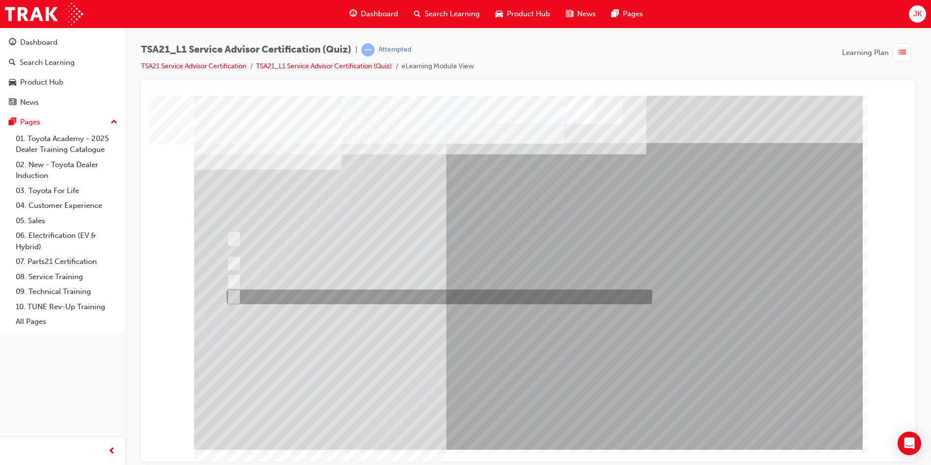
click at [490, 297] on div at bounding box center [437, 296] width 426 height 15
radio input "true"
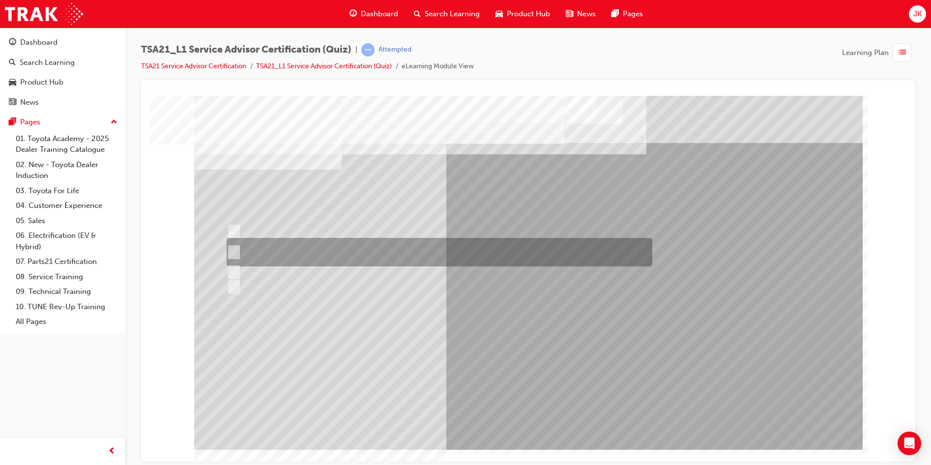
click at [446, 252] on div at bounding box center [437, 252] width 426 height 29
radio input "true"
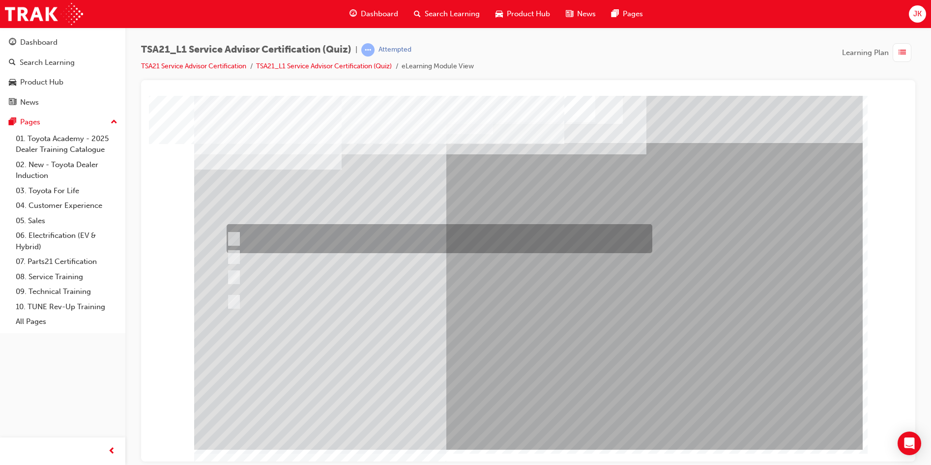
click at [482, 227] on div at bounding box center [437, 238] width 426 height 29
radio input "true"
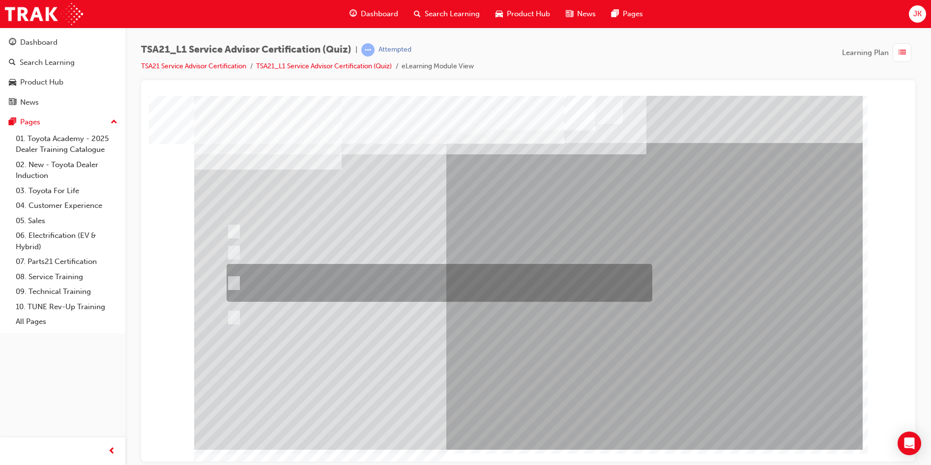
click at [496, 283] on div at bounding box center [437, 283] width 426 height 38
radio input "true"
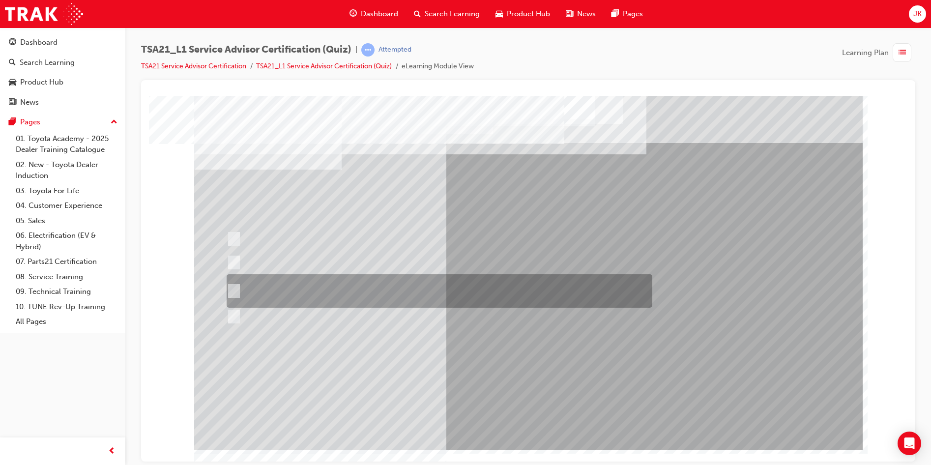
click at [446, 279] on div at bounding box center [437, 290] width 426 height 33
radio input "true"
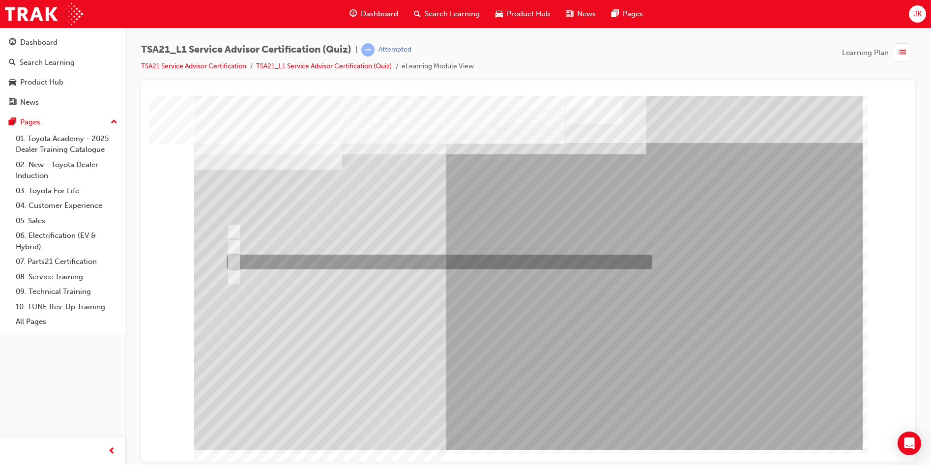
click at [465, 262] on div at bounding box center [437, 262] width 426 height 15
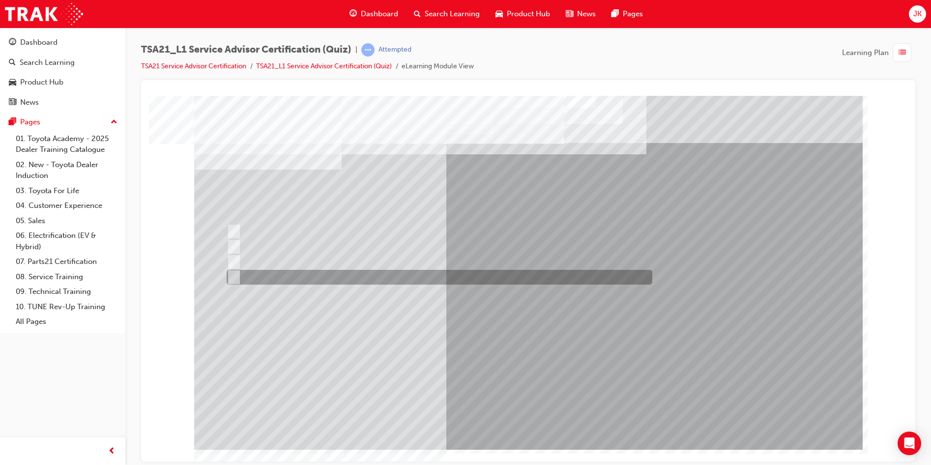
click at [520, 282] on div at bounding box center [437, 277] width 426 height 15
radio input "false"
radio input "true"
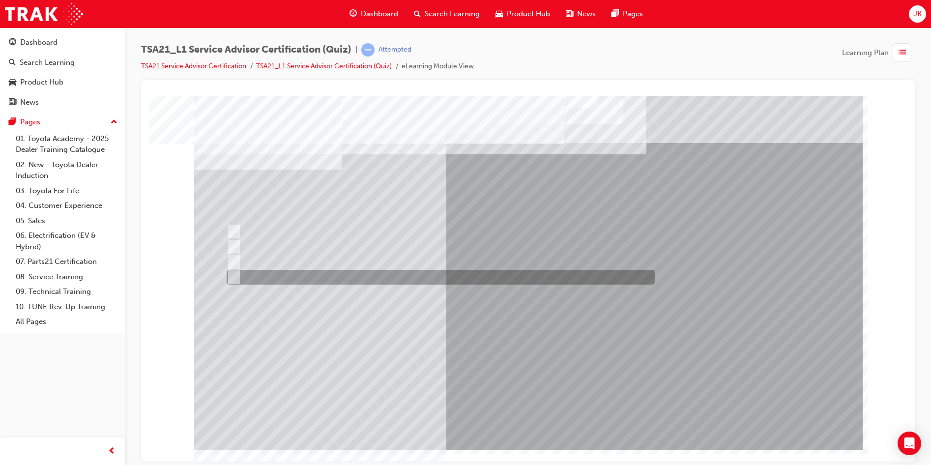
click at [499, 276] on div at bounding box center [438, 277] width 428 height 15
radio input "true"
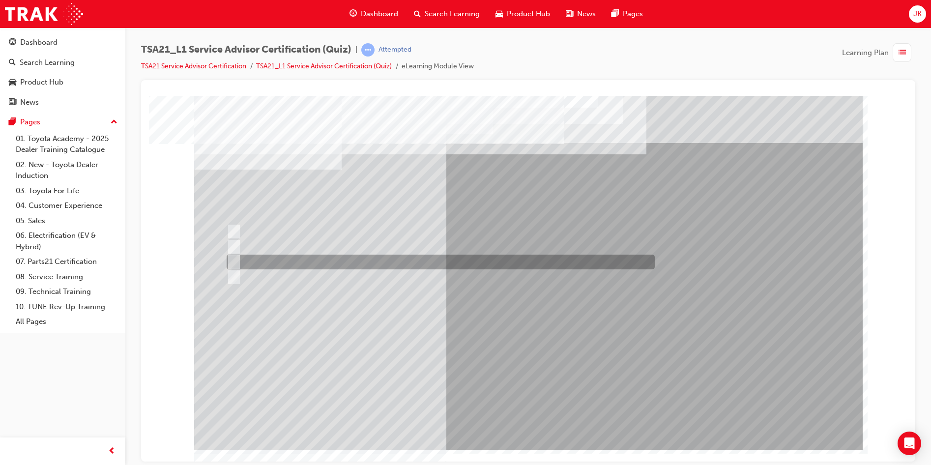
click at [500, 261] on div at bounding box center [438, 262] width 428 height 15
radio input "true"
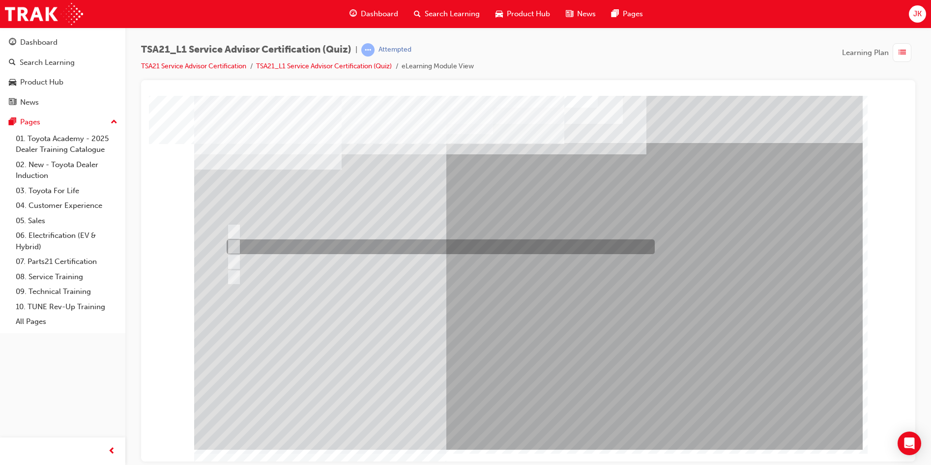
click at [503, 250] on div at bounding box center [438, 246] width 428 height 15
radio input "true"
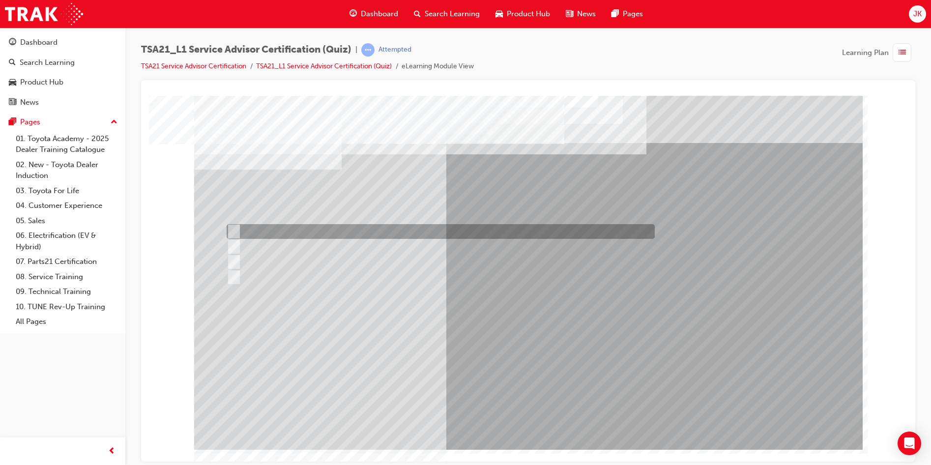
click at [510, 227] on div at bounding box center [438, 231] width 428 height 15
radio input "true"
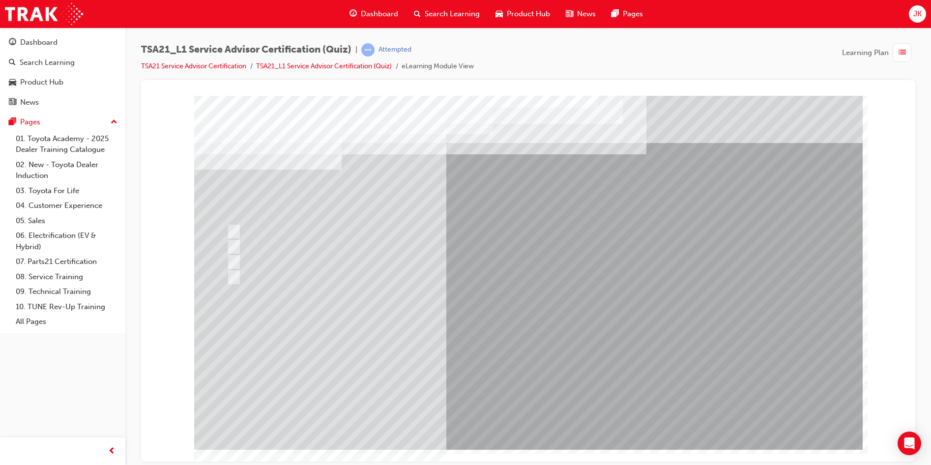
drag, startPoint x: 403, startPoint y: 196, endPoint x: 544, endPoint y: 115, distance: 161.6
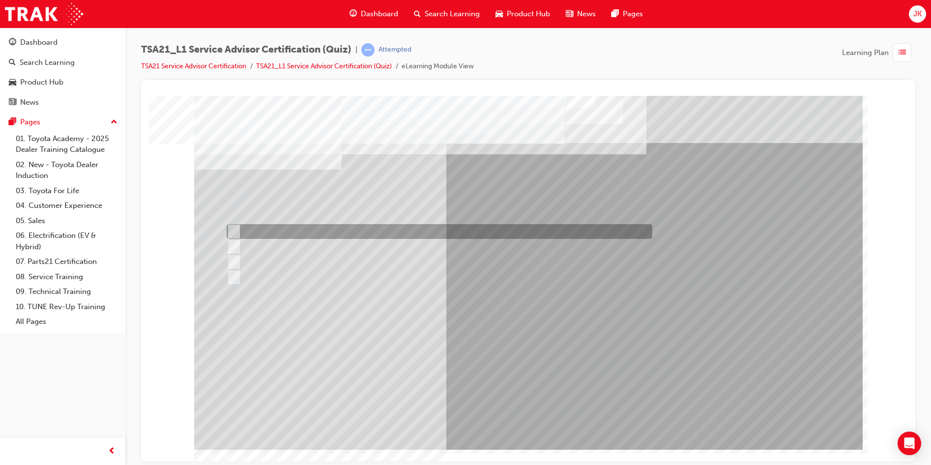
click at [309, 232] on div at bounding box center [437, 231] width 426 height 15
radio input "true"
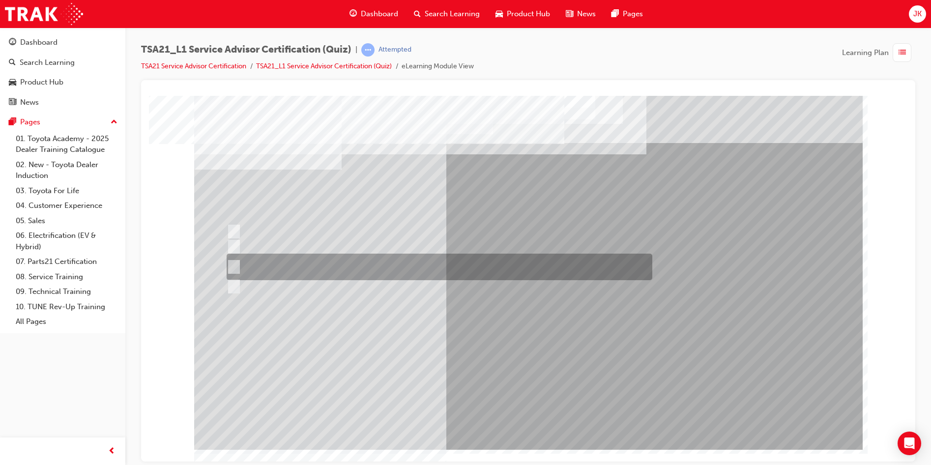
click at [526, 262] on div at bounding box center [437, 267] width 426 height 27
radio input "true"
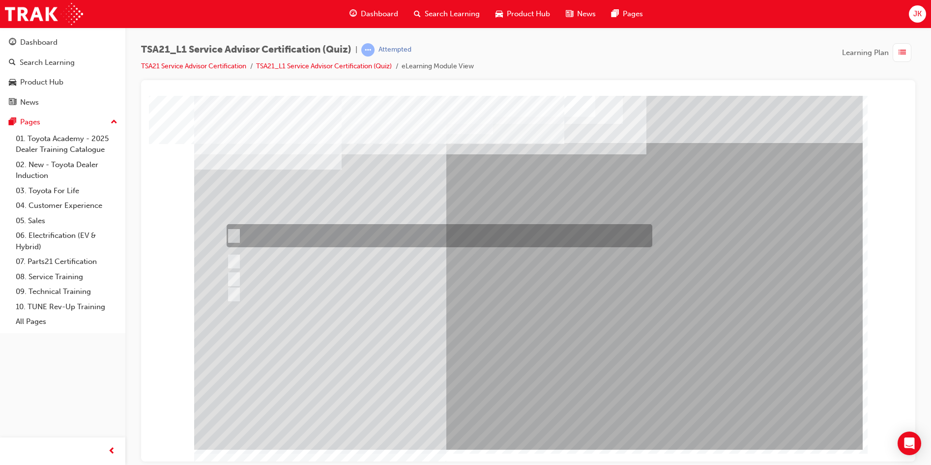
click at [481, 237] on div at bounding box center [437, 235] width 426 height 23
radio input "true"
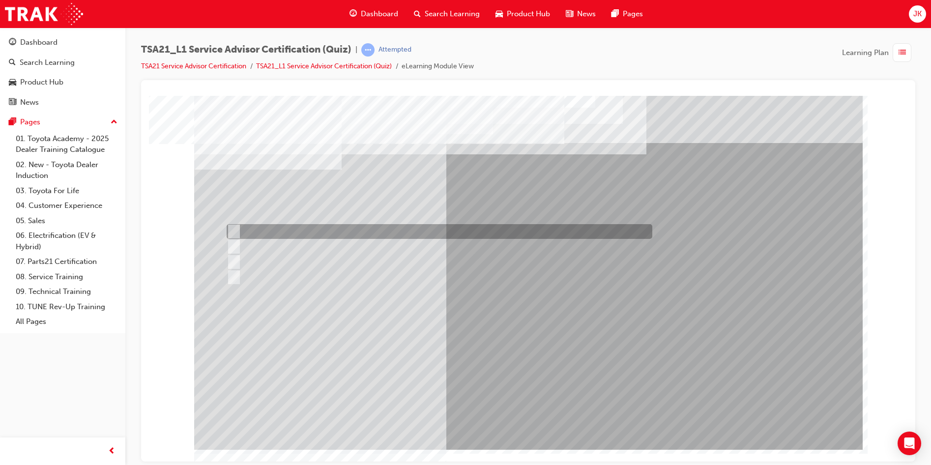
click at [486, 237] on div at bounding box center [437, 231] width 426 height 15
radio input "true"
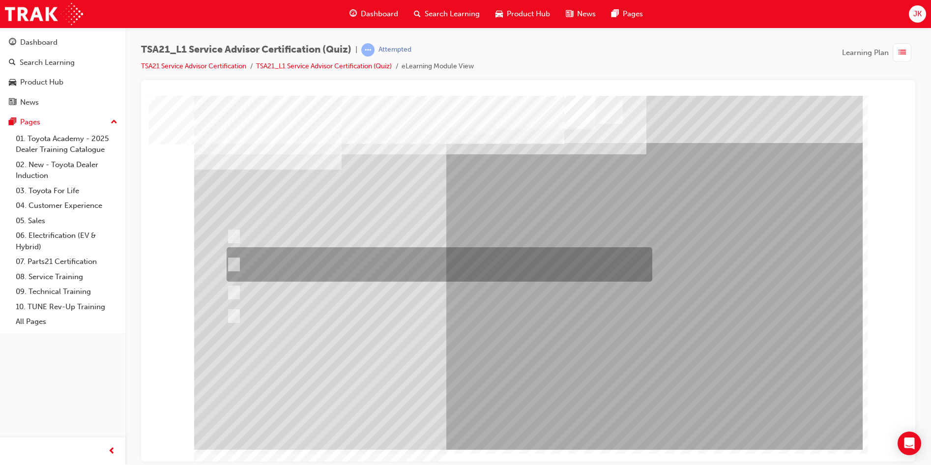
click at [438, 257] on div at bounding box center [437, 264] width 426 height 34
radio input "true"
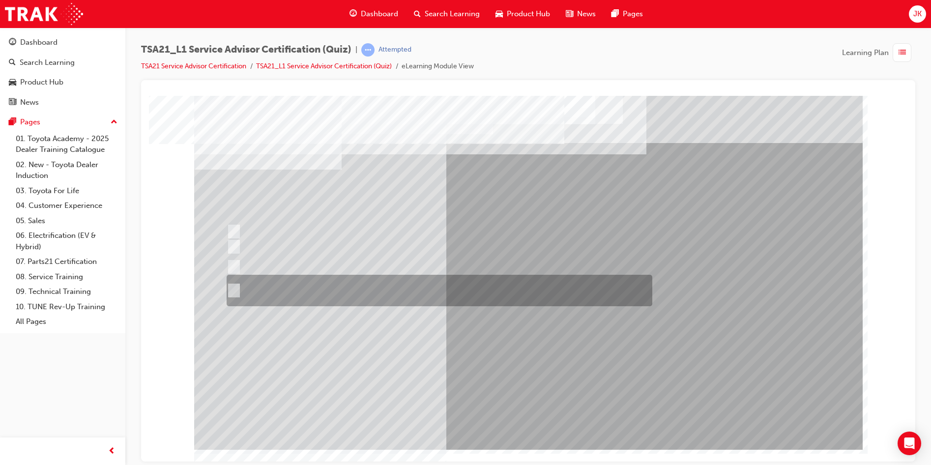
click at [501, 292] on div at bounding box center [437, 290] width 426 height 31
radio input "true"
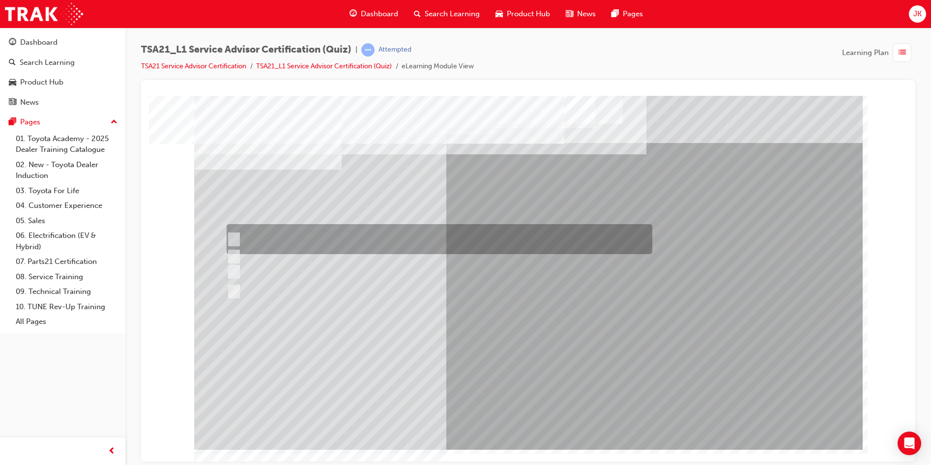
click at [598, 228] on div at bounding box center [437, 239] width 426 height 30
radio input "true"
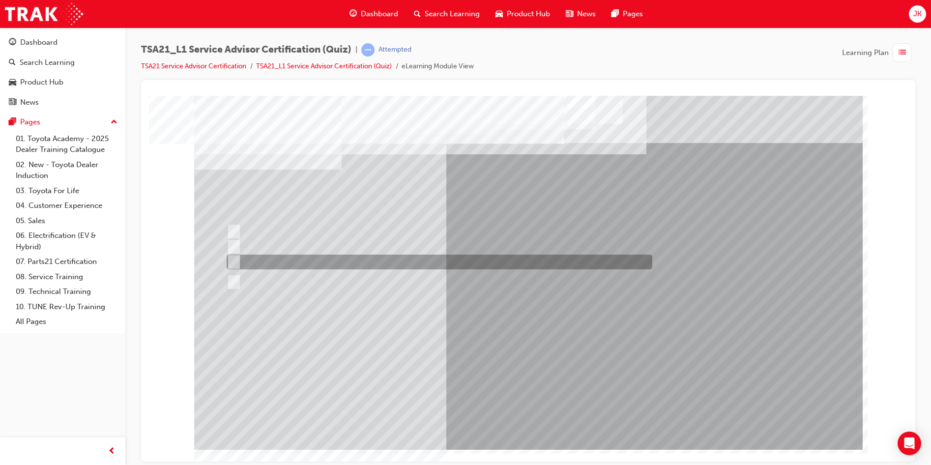
click at [472, 258] on div at bounding box center [437, 262] width 426 height 15
radio input "true"
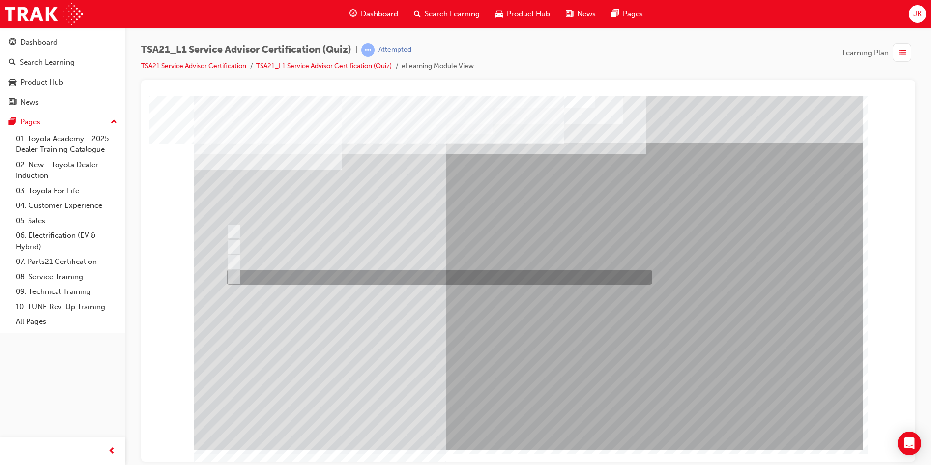
click at [453, 281] on div at bounding box center [437, 277] width 426 height 15
radio input "true"
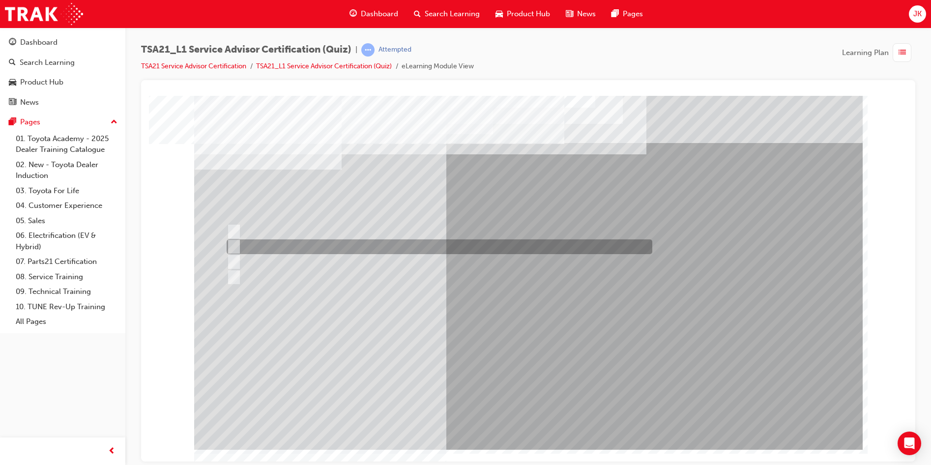
click at [630, 241] on div at bounding box center [437, 246] width 426 height 15
radio input "true"
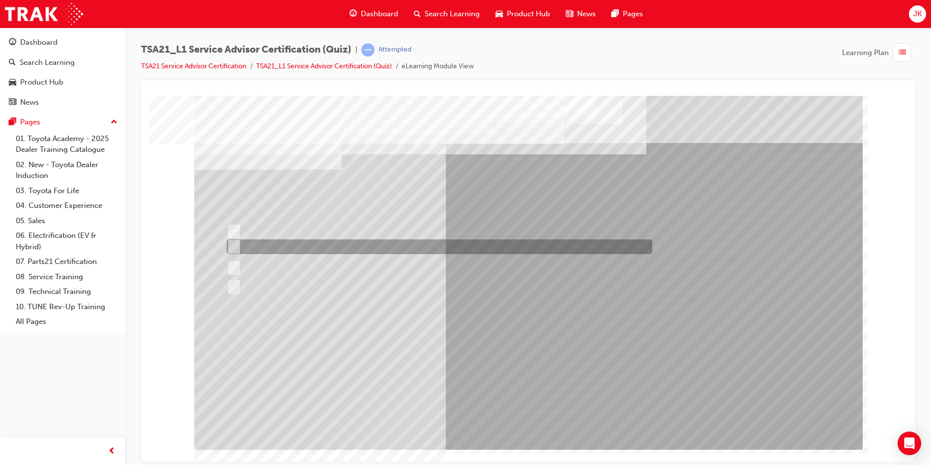
click at [451, 246] on div at bounding box center [437, 246] width 426 height 15
radio input "true"
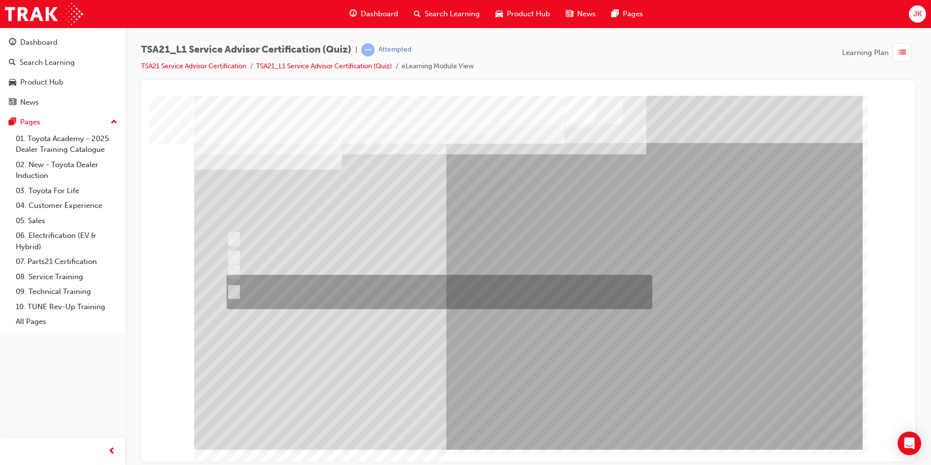
click at [526, 285] on div at bounding box center [437, 292] width 426 height 34
radio input "true"
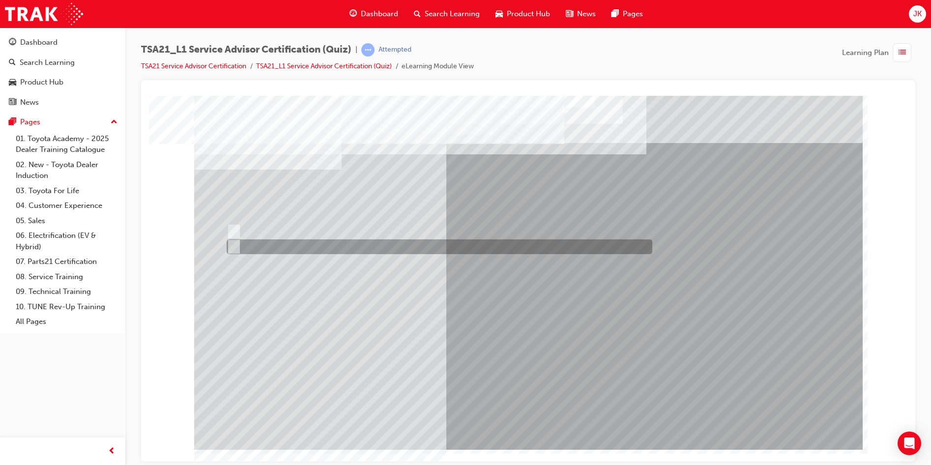
click at [259, 241] on div at bounding box center [437, 246] width 426 height 15
radio input "true"
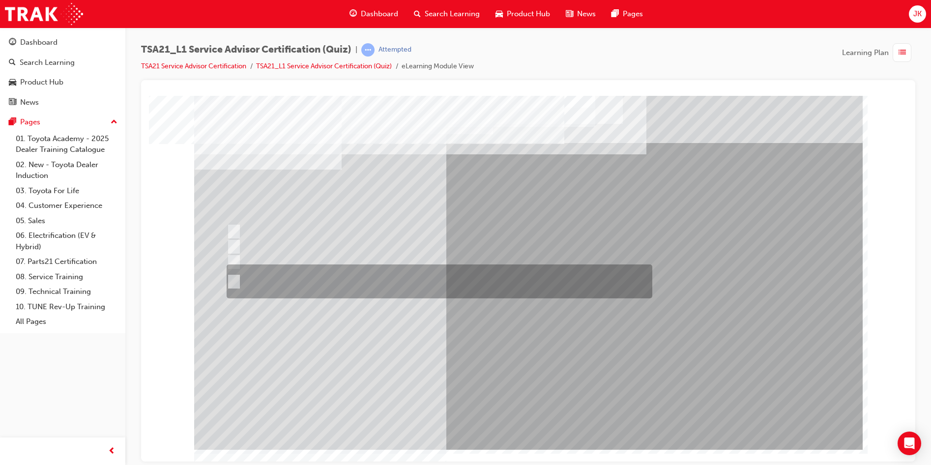
click at [459, 274] on div at bounding box center [437, 281] width 426 height 34
radio input "true"
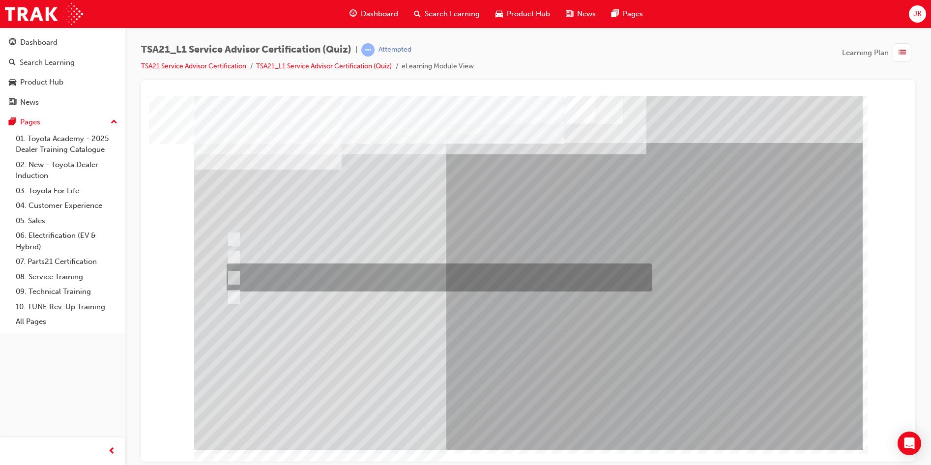
click at [579, 279] on div at bounding box center [437, 277] width 426 height 28
radio input "true"
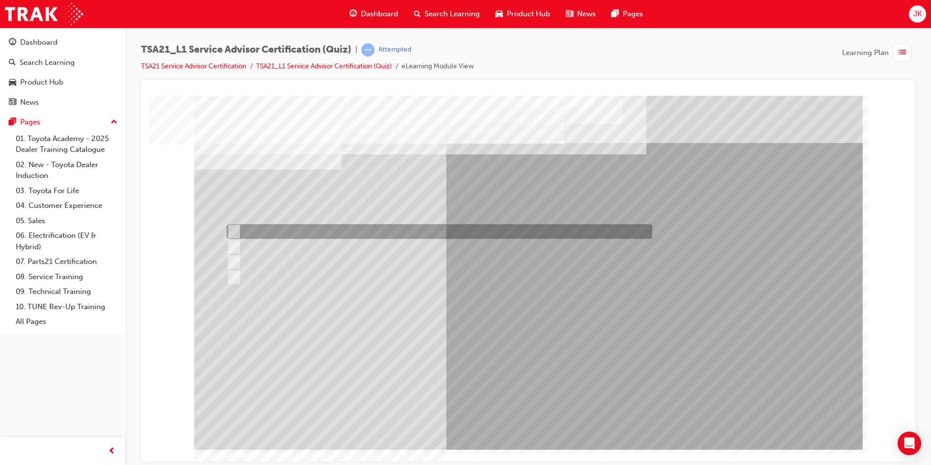
click at [546, 228] on div at bounding box center [437, 231] width 426 height 15
radio input "true"
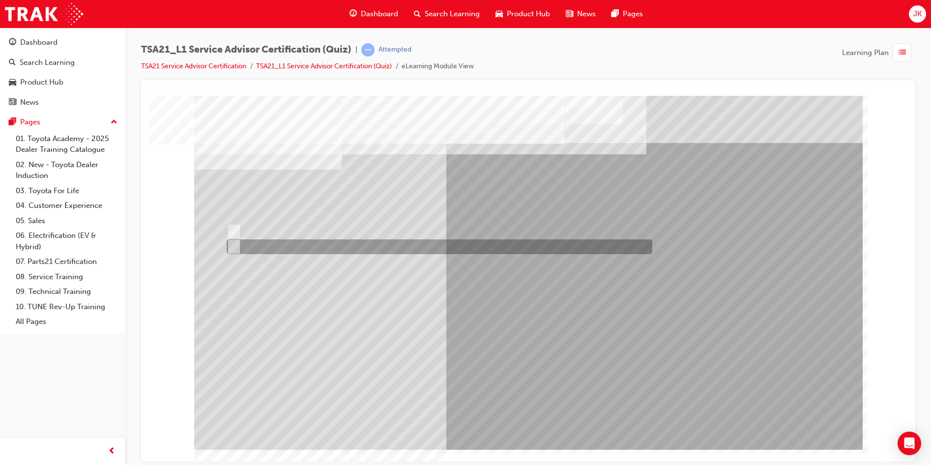
click at [278, 251] on div at bounding box center [437, 246] width 426 height 15
radio input "true"
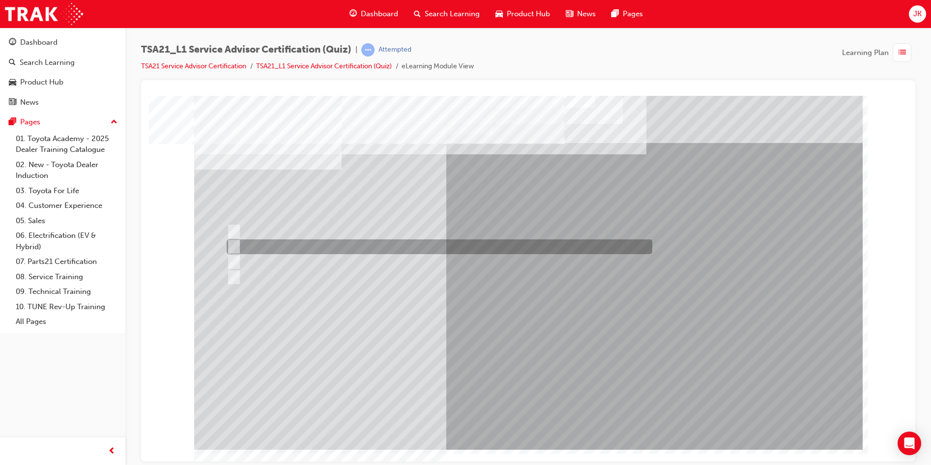
click at [449, 247] on div at bounding box center [437, 246] width 426 height 15
radio input "true"
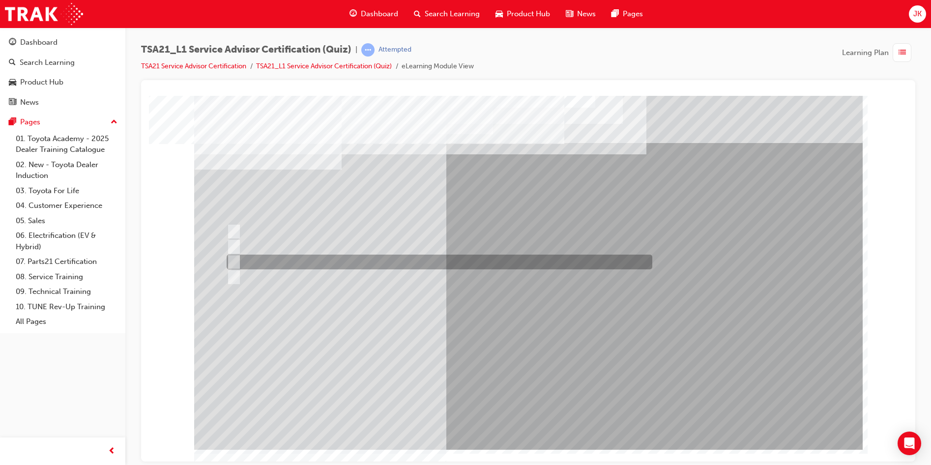
click at [518, 258] on div at bounding box center [437, 262] width 426 height 15
radio input "true"
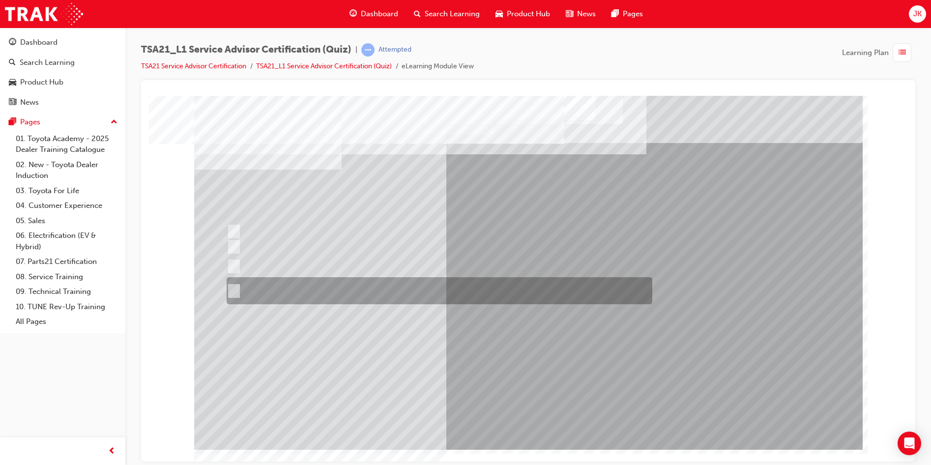
click at [304, 297] on div at bounding box center [437, 290] width 426 height 27
radio input "true"
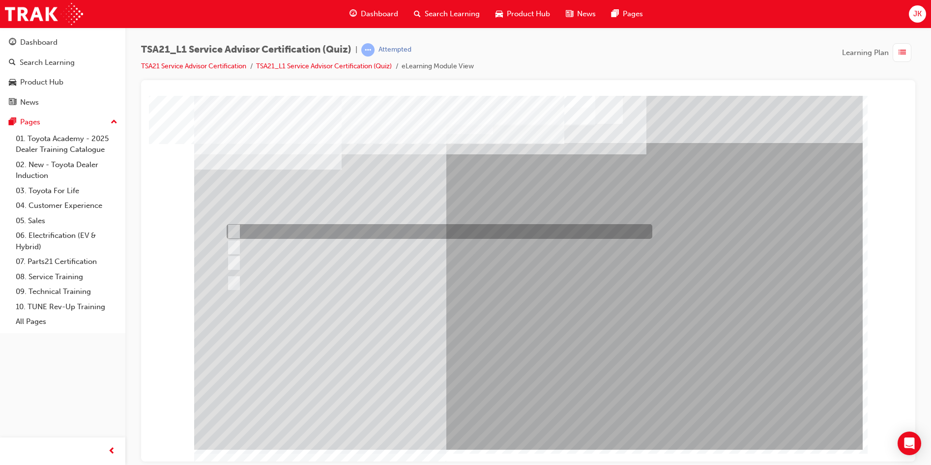
click at [604, 238] on div at bounding box center [437, 231] width 426 height 15
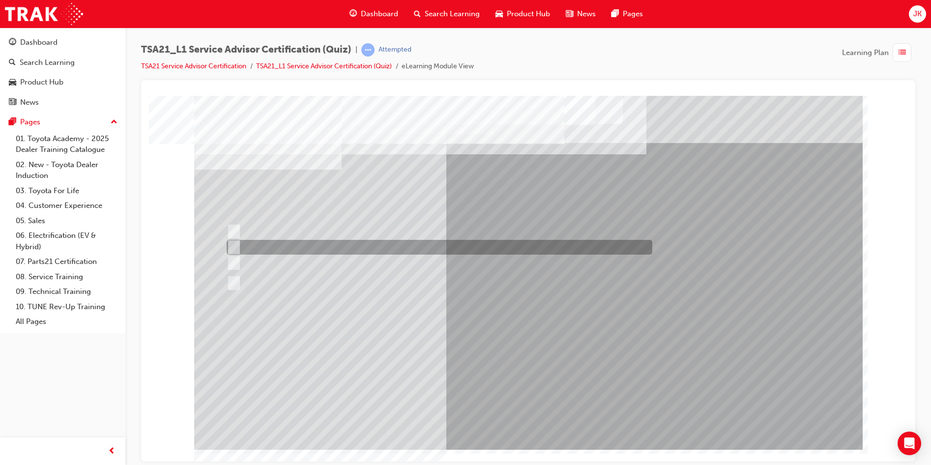
click at [603, 251] on div at bounding box center [437, 247] width 426 height 15
radio input "false"
radio input "true"
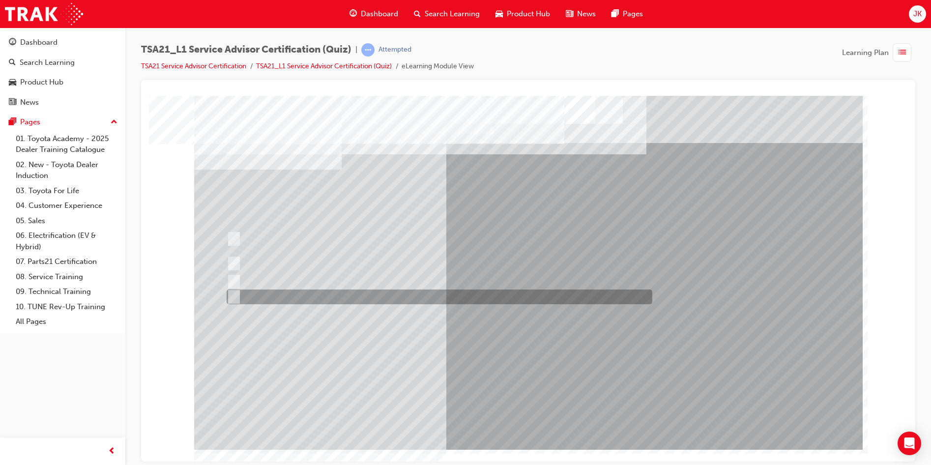
click at [568, 297] on div at bounding box center [437, 296] width 426 height 15
radio input "true"
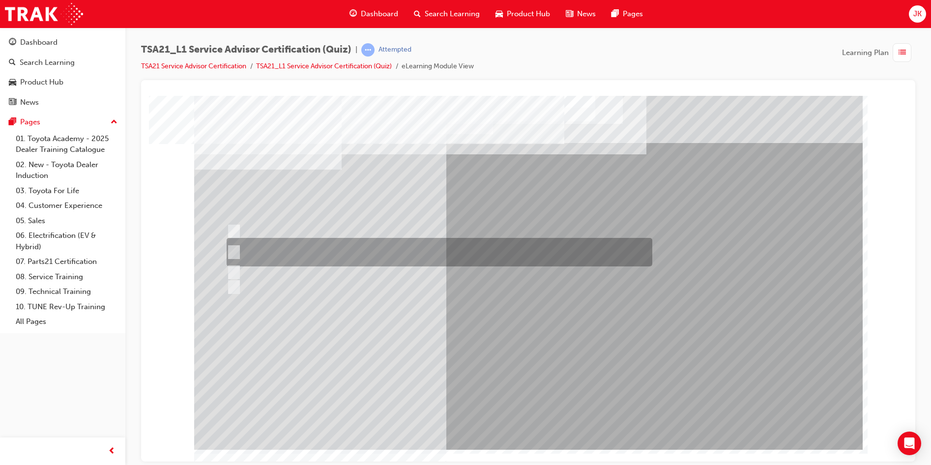
click at [411, 257] on div at bounding box center [437, 252] width 426 height 29
radio input "true"
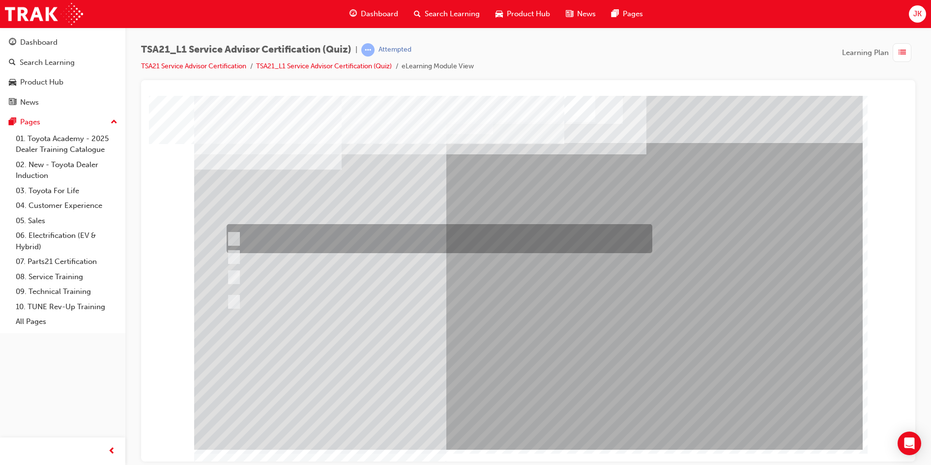
click at [489, 243] on div at bounding box center [437, 238] width 426 height 29
radio input "true"
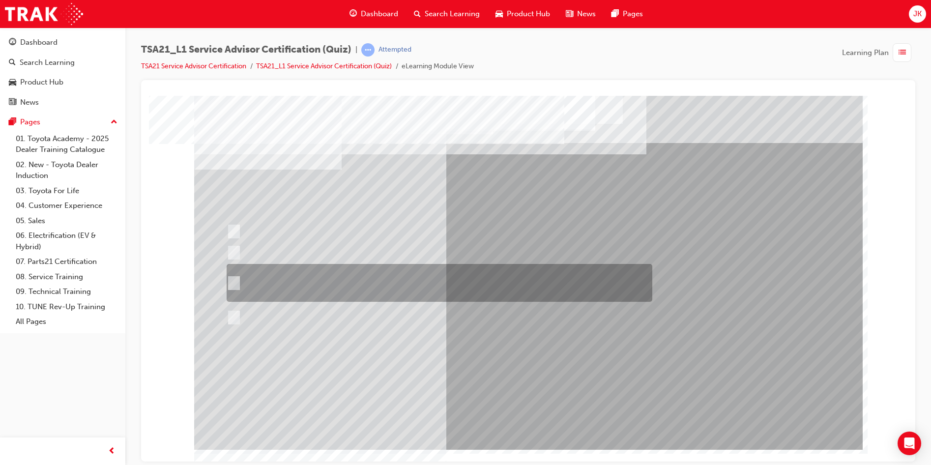
click at [468, 287] on div at bounding box center [437, 283] width 426 height 38
radio input "true"
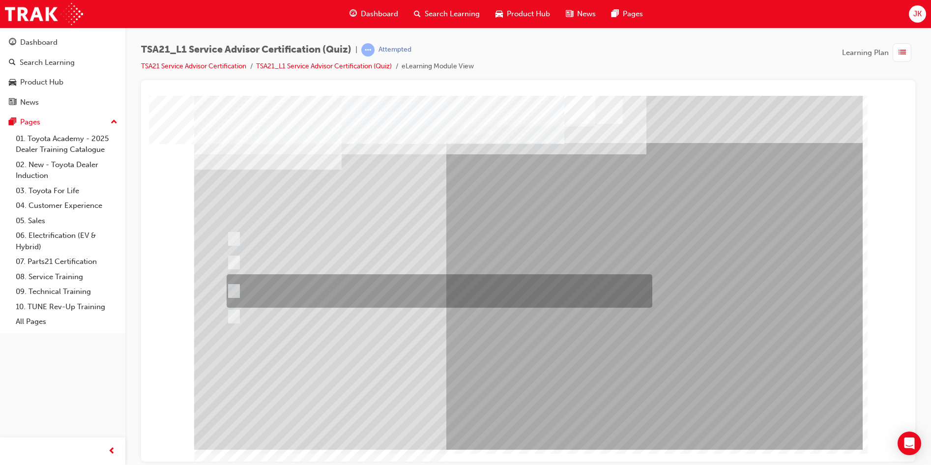
click at [442, 286] on div at bounding box center [437, 290] width 426 height 33
radio input "true"
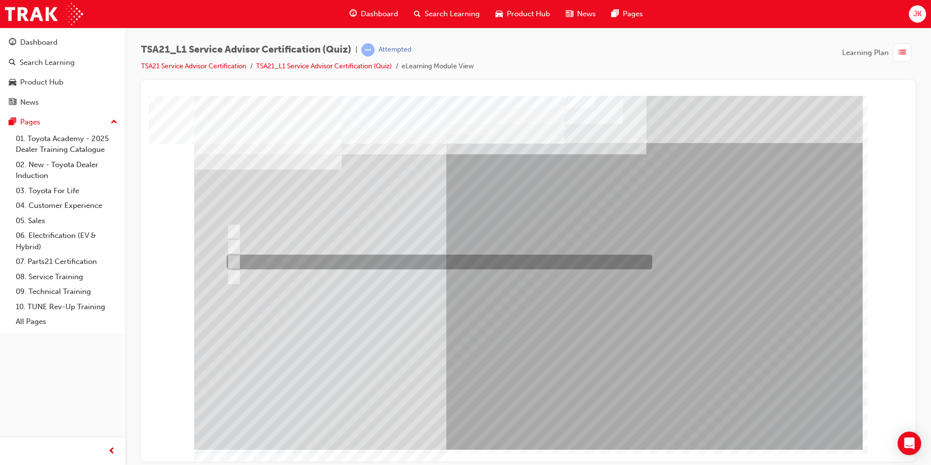
click at [382, 261] on div at bounding box center [437, 262] width 426 height 15
radio input "true"
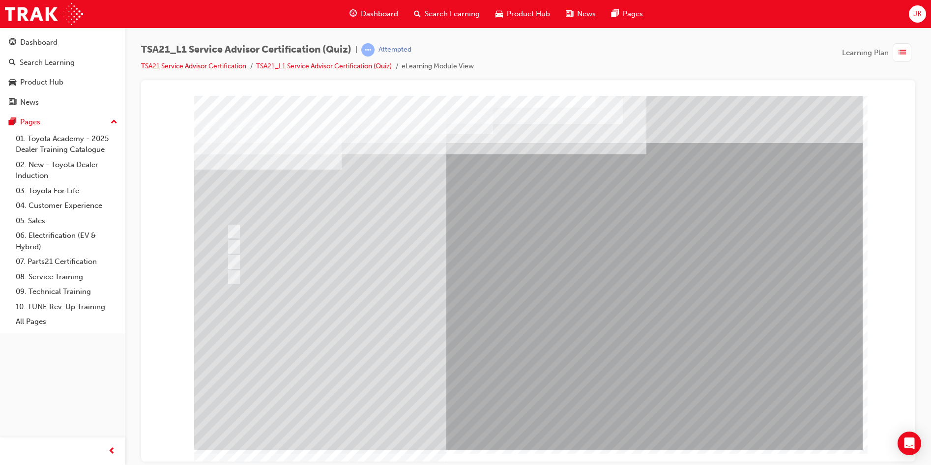
drag, startPoint x: 509, startPoint y: 416, endPoint x: 550, endPoint y: 373, distance: 59.8
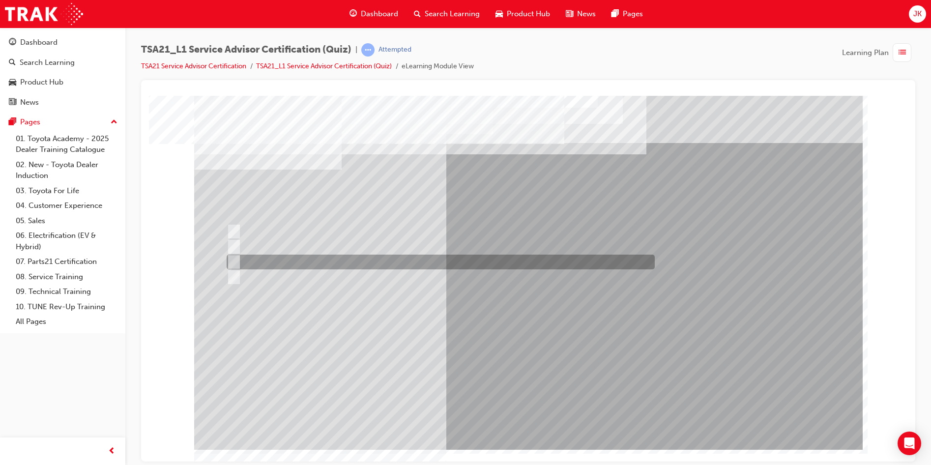
click at [275, 259] on div at bounding box center [438, 262] width 428 height 15
radio input "true"
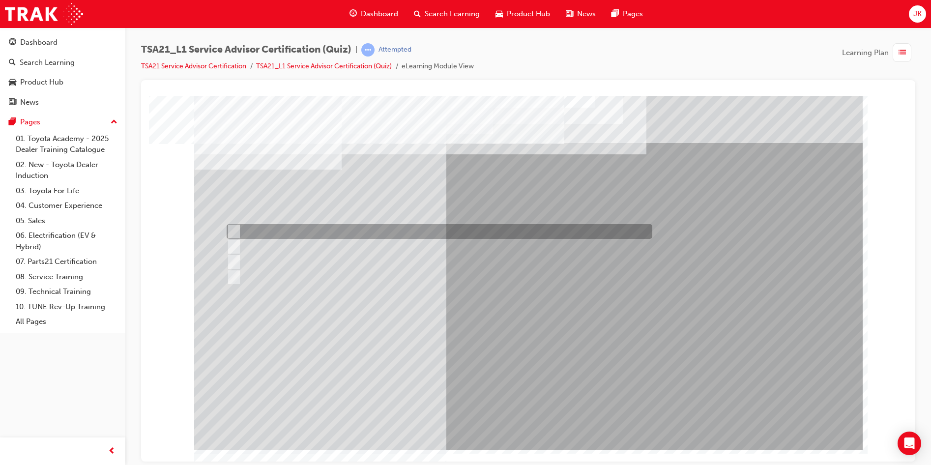
click at [338, 232] on div at bounding box center [437, 231] width 426 height 15
radio input "true"
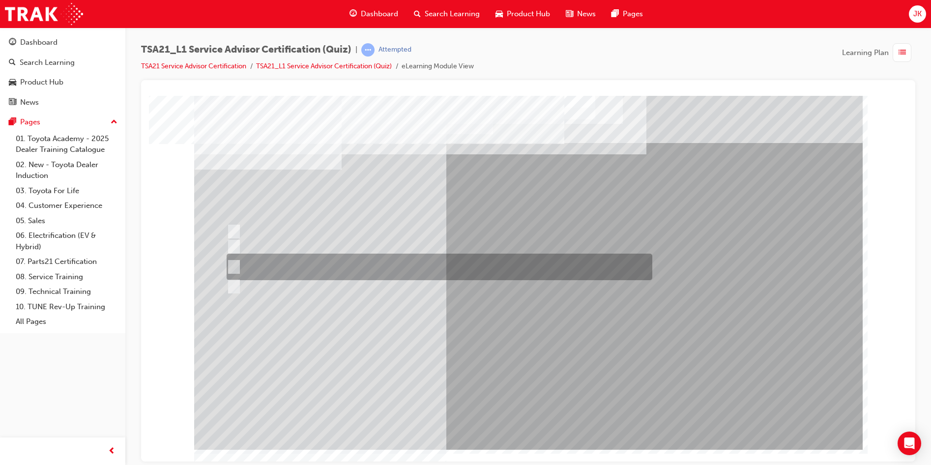
click at [328, 264] on div at bounding box center [437, 267] width 426 height 27
radio input "true"
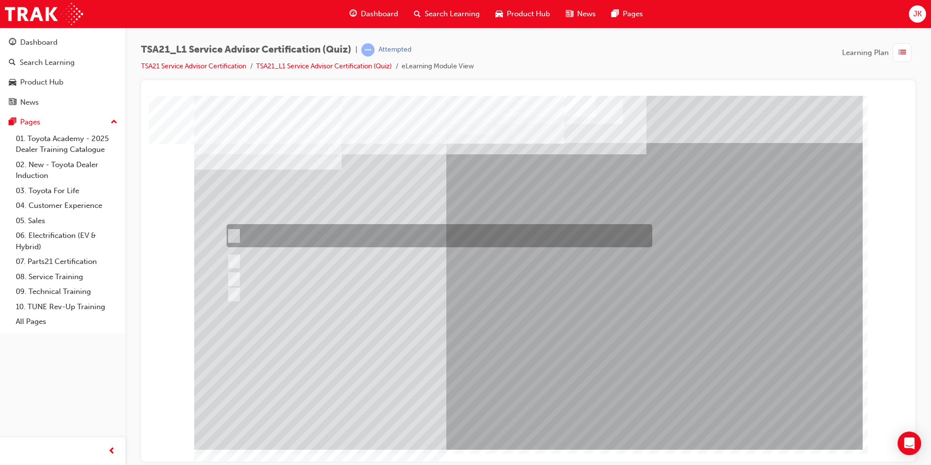
click at [305, 234] on div at bounding box center [437, 235] width 426 height 23
radio input "true"
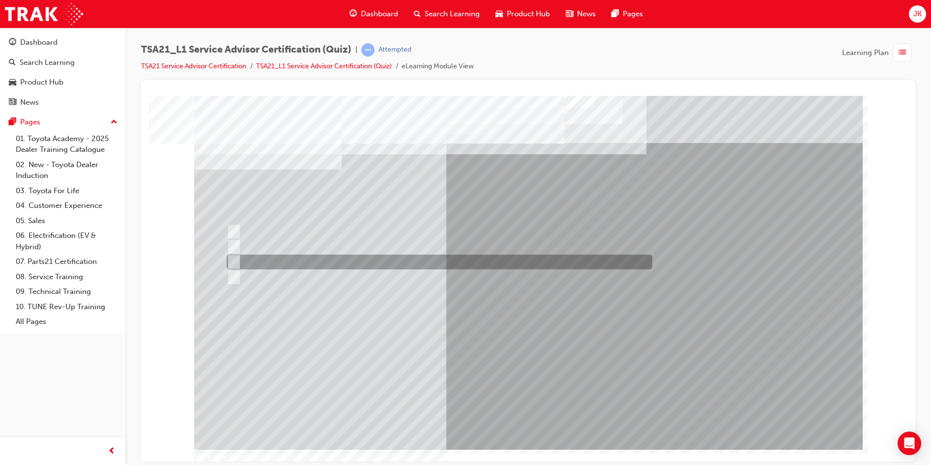
click at [273, 256] on div at bounding box center [437, 262] width 426 height 15
radio input "true"
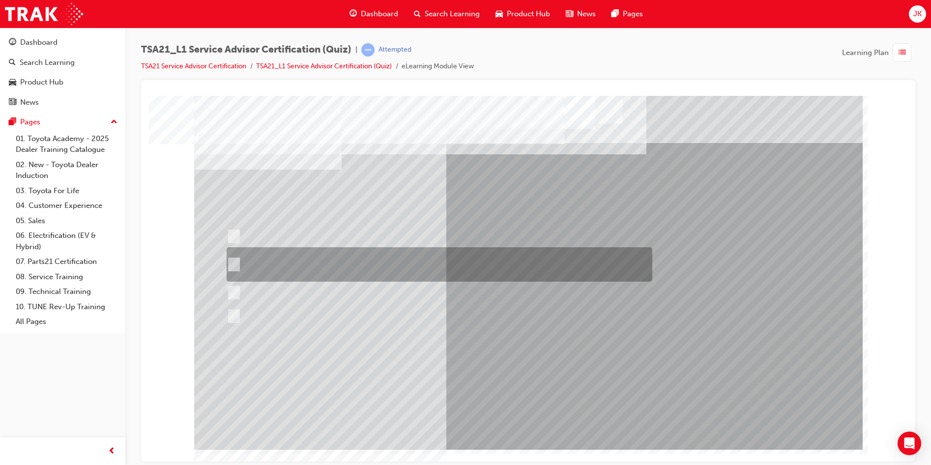
click at [269, 253] on div at bounding box center [437, 264] width 426 height 34
radio input "true"
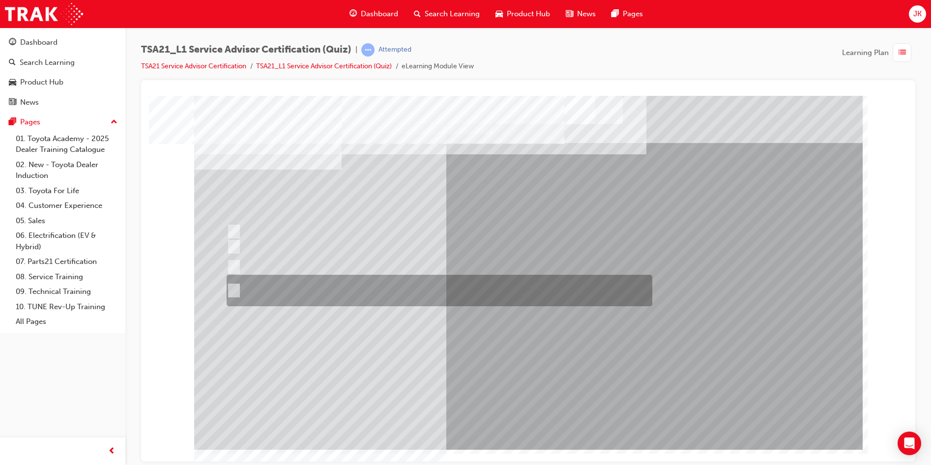
click at [502, 293] on div at bounding box center [437, 290] width 426 height 31
radio input "true"
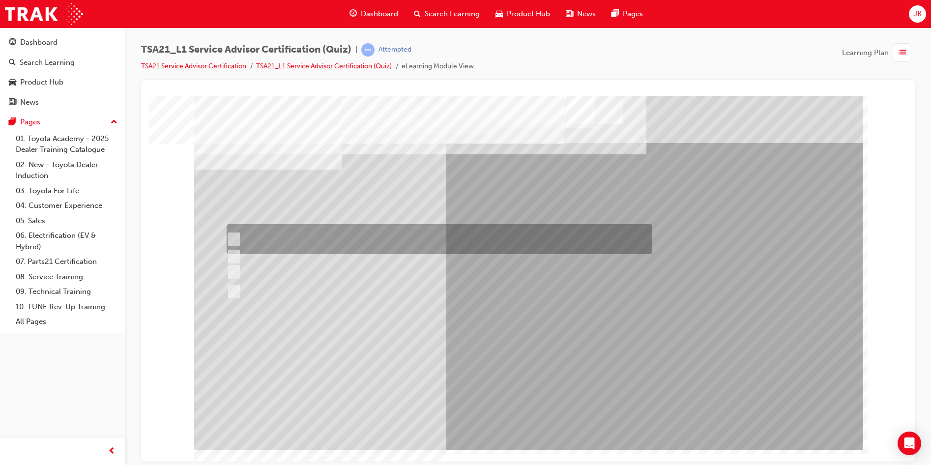
click at [398, 234] on div at bounding box center [437, 239] width 426 height 30
radio input "true"
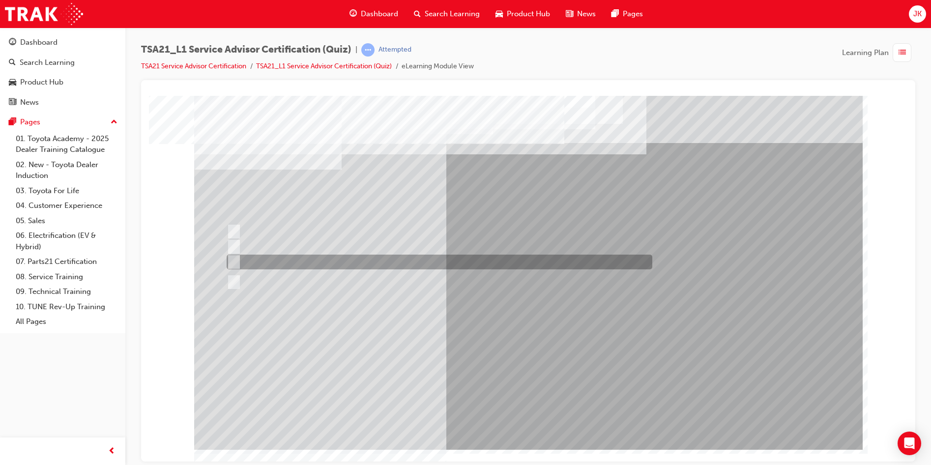
click at [345, 257] on div at bounding box center [437, 262] width 426 height 15
radio input "true"
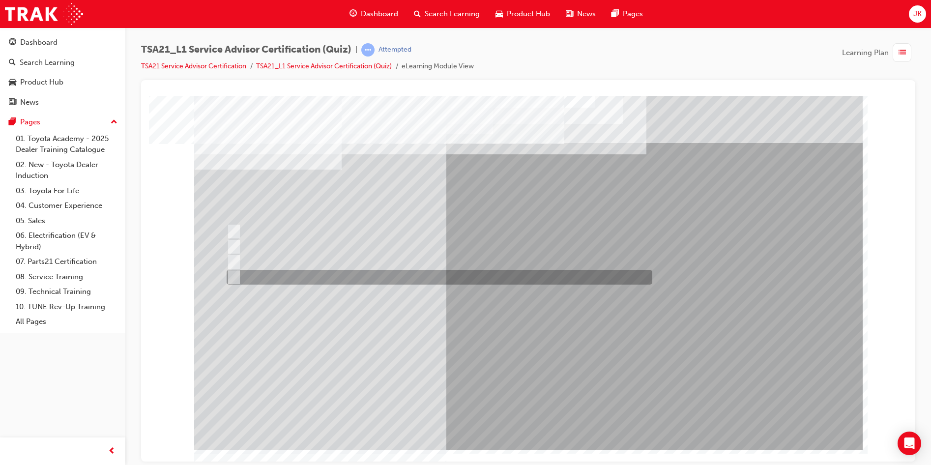
click at [333, 280] on div at bounding box center [437, 277] width 426 height 15
radio input "true"
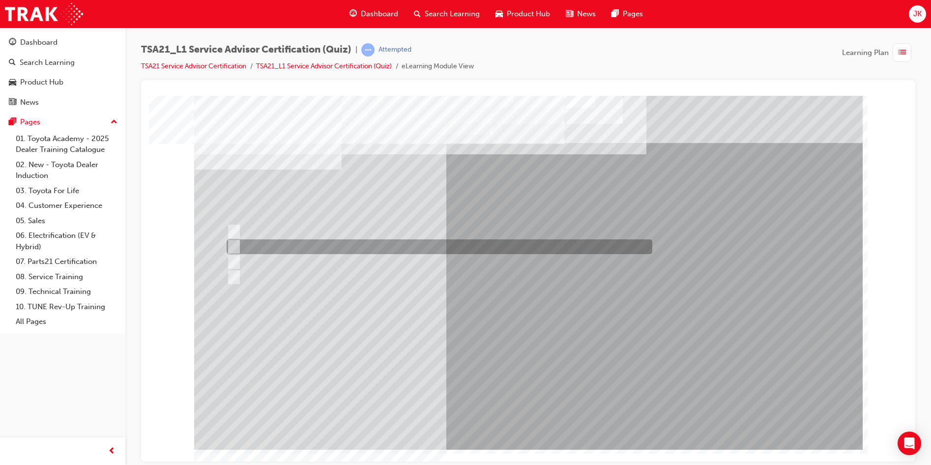
click at [347, 250] on div at bounding box center [437, 246] width 426 height 15
radio input "true"
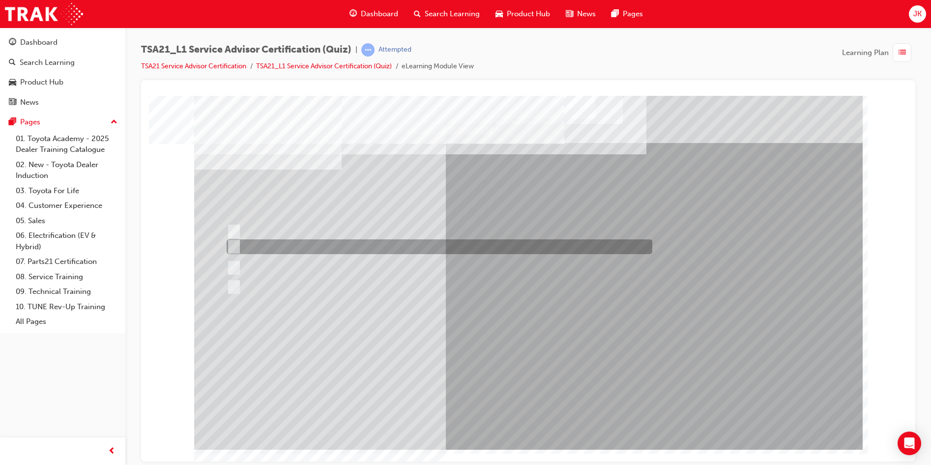
click at [326, 250] on div at bounding box center [437, 246] width 426 height 15
radio input "true"
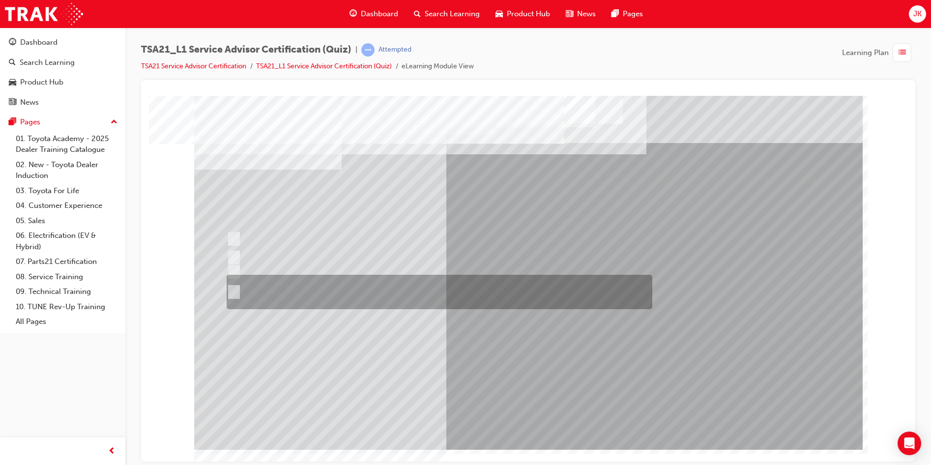
click at [344, 301] on div at bounding box center [437, 292] width 426 height 34
radio input "true"
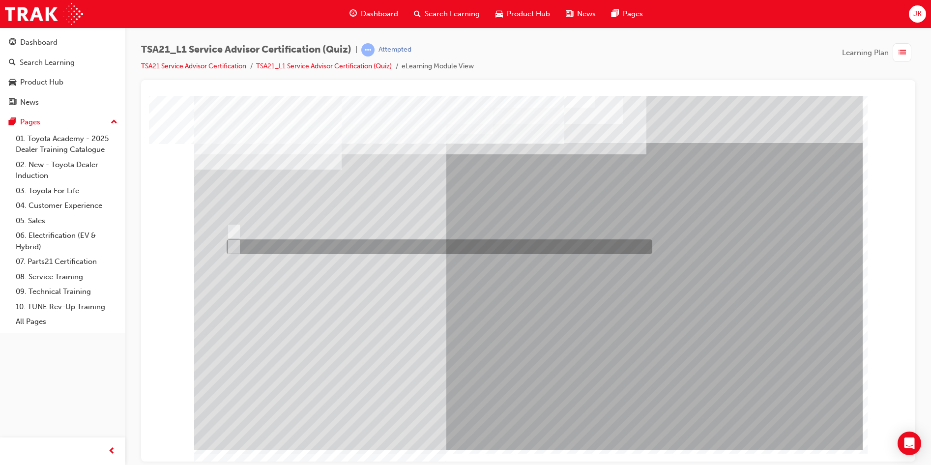
click at [258, 245] on div at bounding box center [437, 246] width 426 height 15
radio input "true"
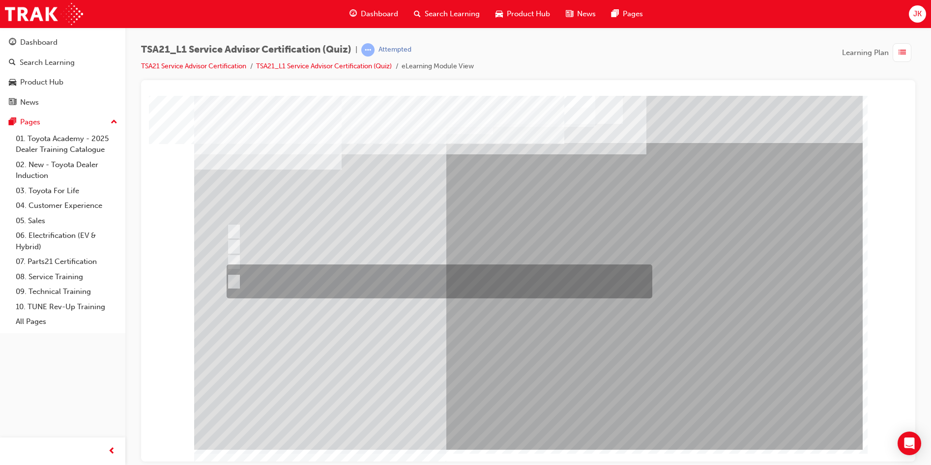
click at [297, 293] on div at bounding box center [437, 281] width 426 height 34
radio input "true"
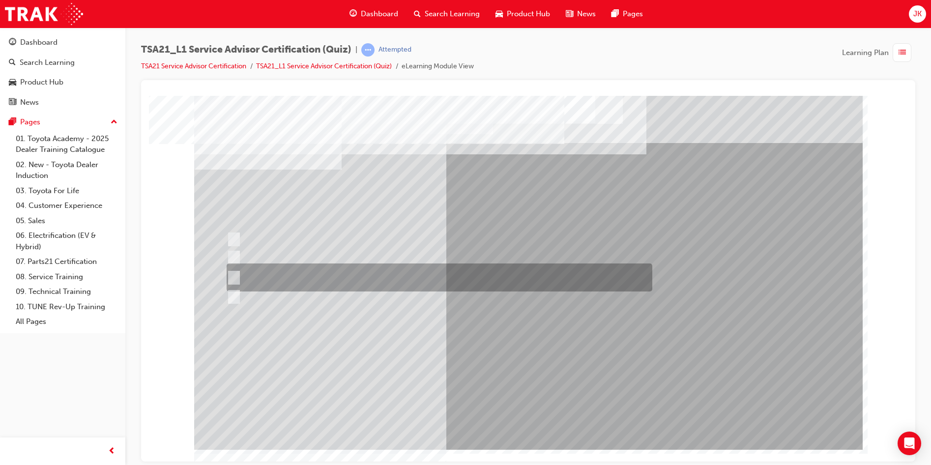
click at [346, 274] on div at bounding box center [437, 277] width 426 height 28
radio input "true"
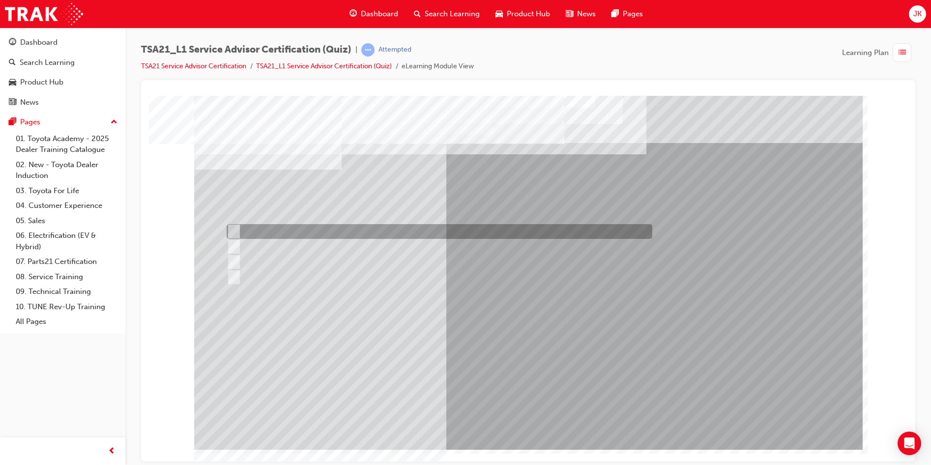
click at [454, 234] on div at bounding box center [437, 231] width 426 height 15
radio input "true"
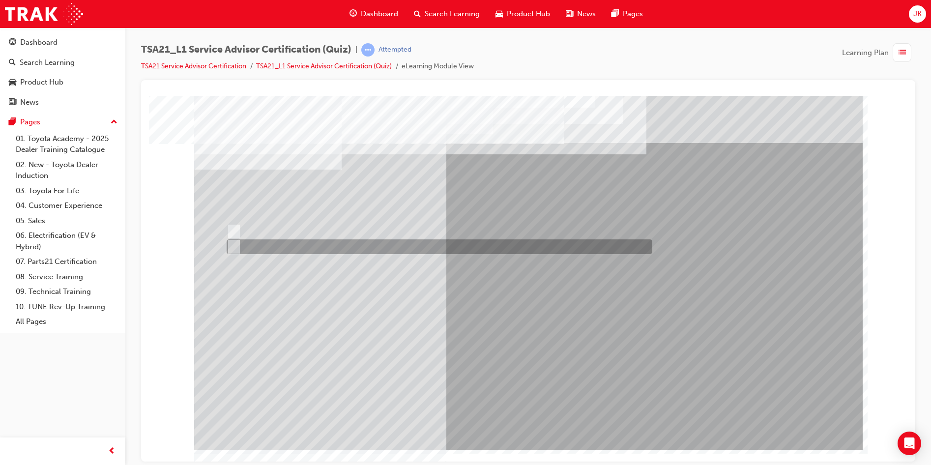
click at [263, 244] on div at bounding box center [437, 246] width 426 height 15
radio input "true"
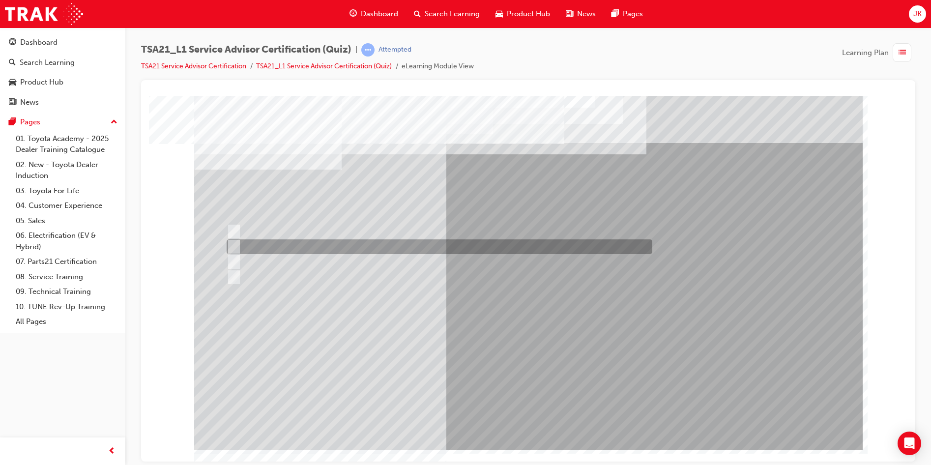
click at [397, 250] on div at bounding box center [437, 246] width 426 height 15
radio input "true"
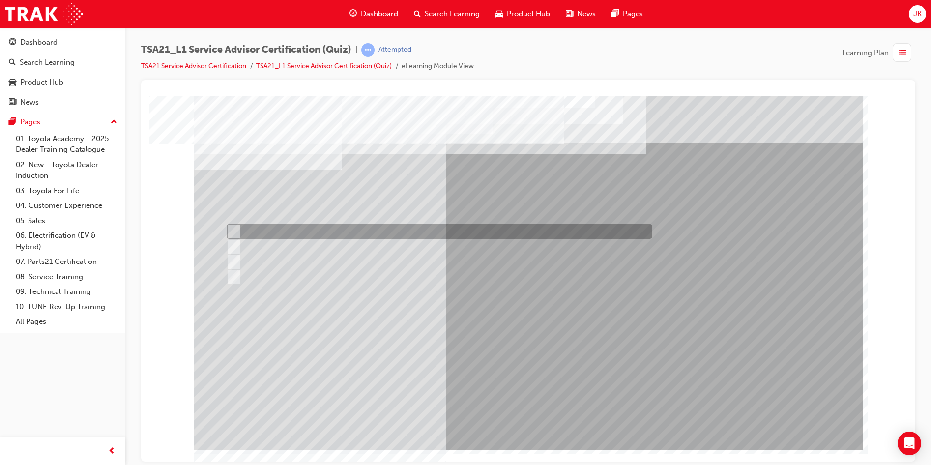
click at [233, 228] on input "To arrange parts pre-picking for service jobs." at bounding box center [232, 231] width 11 height 11
radio input "true"
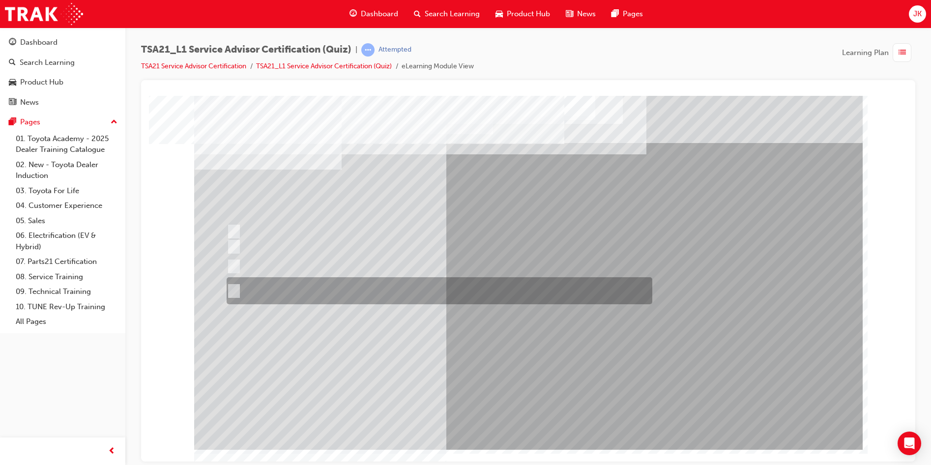
click at [328, 295] on div at bounding box center [437, 290] width 426 height 27
radio input "true"
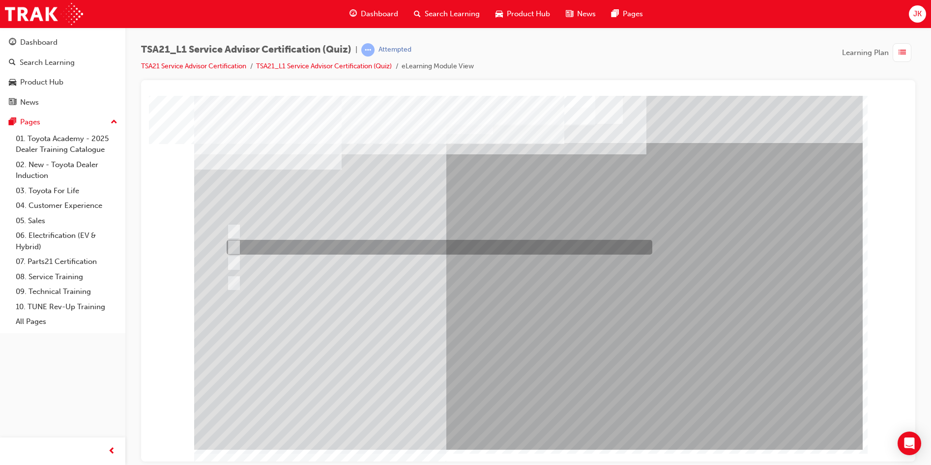
click at [358, 244] on div at bounding box center [437, 247] width 426 height 15
radio input "true"
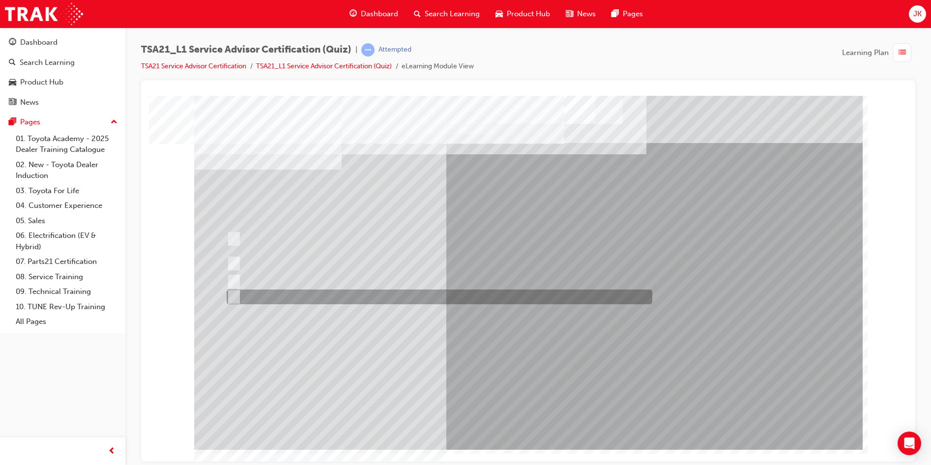
click at [307, 290] on div at bounding box center [437, 296] width 426 height 15
radio input "true"
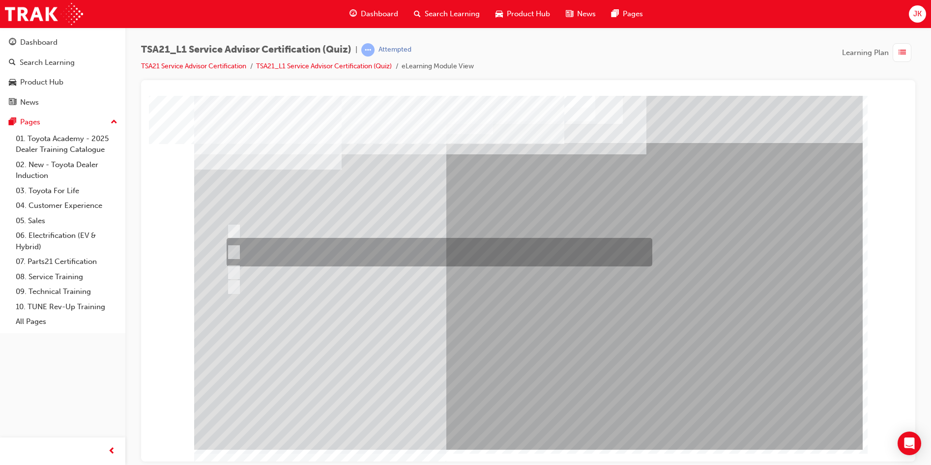
click at [357, 250] on div at bounding box center [437, 252] width 426 height 29
radio input "true"
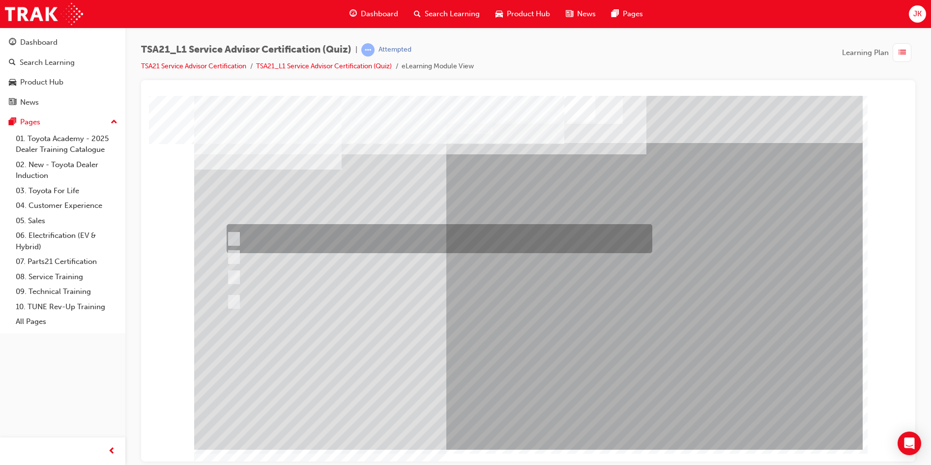
click at [358, 242] on div at bounding box center [437, 238] width 426 height 29
radio input "true"
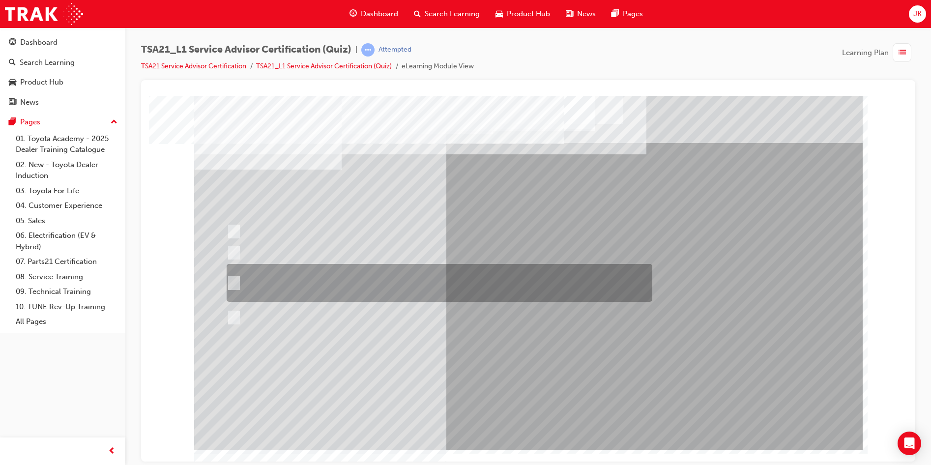
click at [359, 291] on div at bounding box center [437, 283] width 426 height 38
radio input "true"
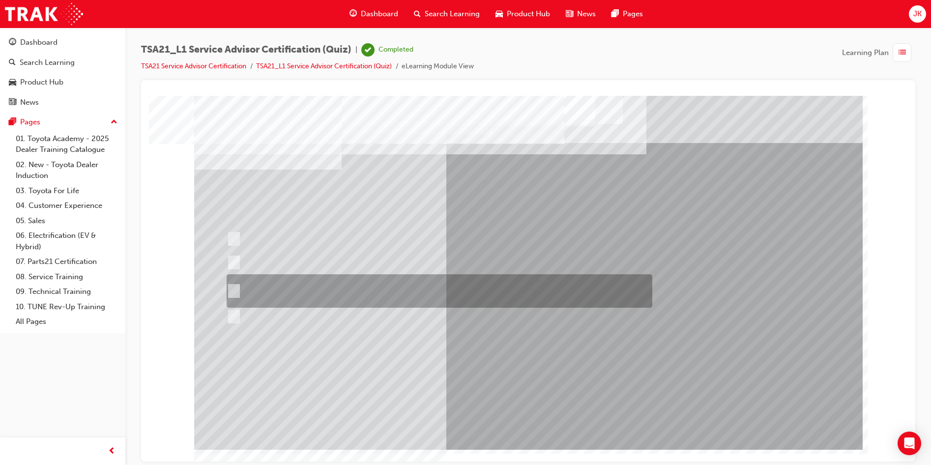
click at [349, 295] on div at bounding box center [437, 290] width 426 height 33
radio input "true"
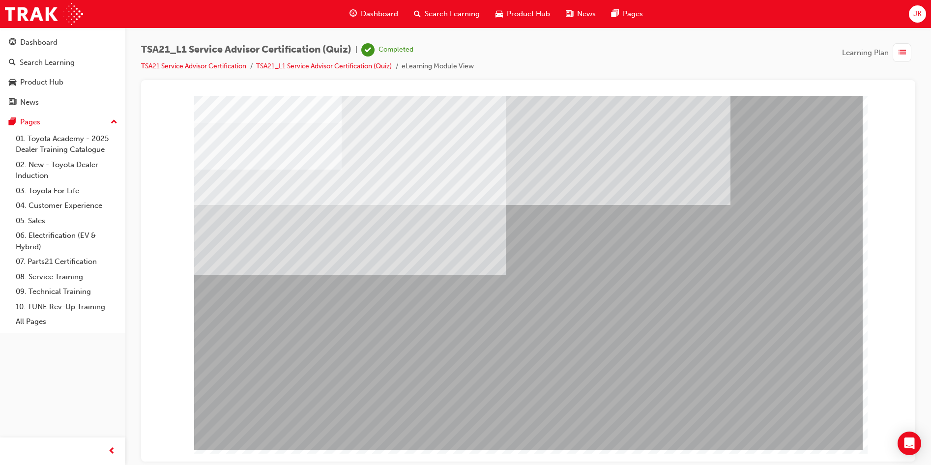
click at [50, 11] on img at bounding box center [44, 14] width 78 height 22
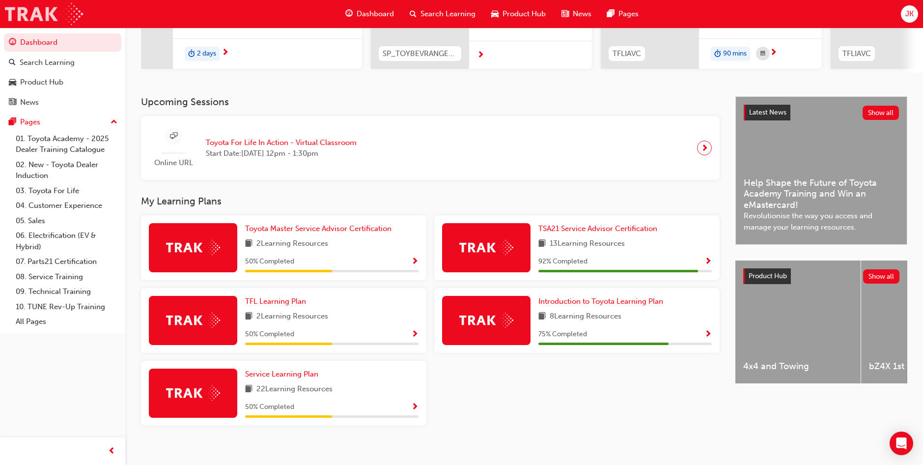
scroll to position [167, 0]
